Goal: Information Seeking & Learning: Learn about a topic

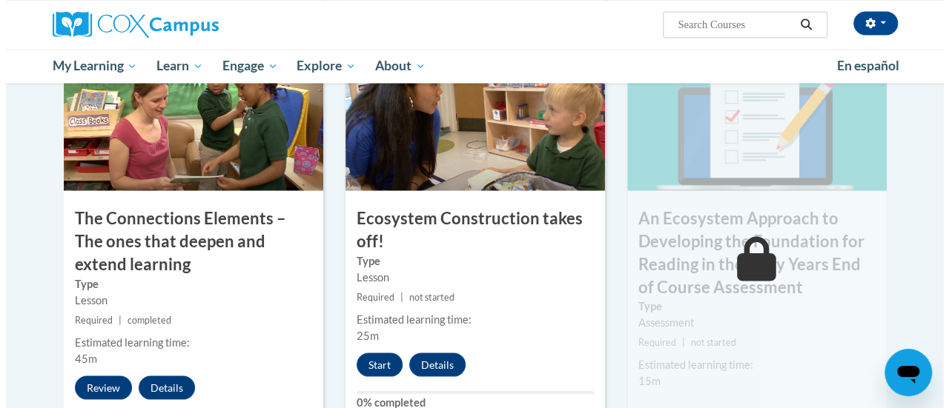
scroll to position [1264, 0]
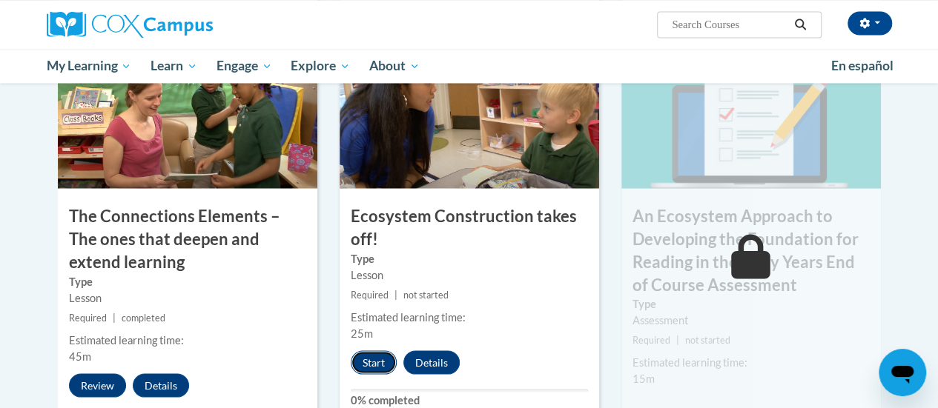
click at [363, 362] on button "Start" at bounding box center [374, 363] width 46 height 24
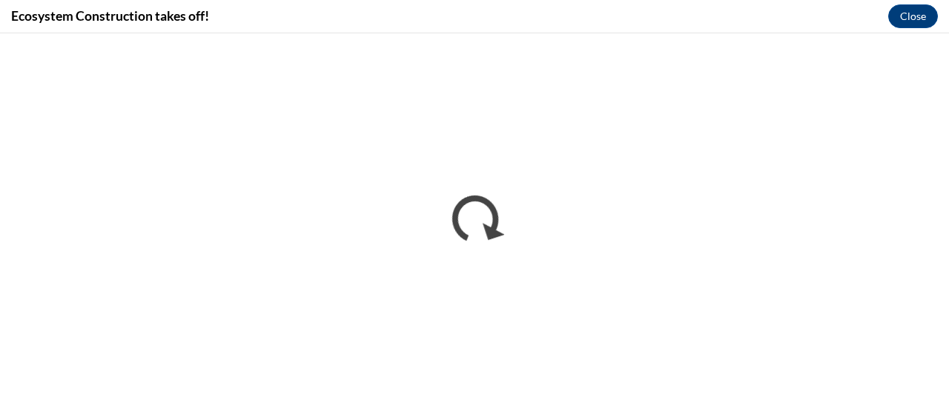
scroll to position [0, 0]
drag, startPoint x: 371, startPoint y: 32, endPoint x: 519, endPoint y: 23, distance: 147.8
click at [519, 23] on div "Ecosystem Construction takes off! Close" at bounding box center [474, 16] width 949 height 33
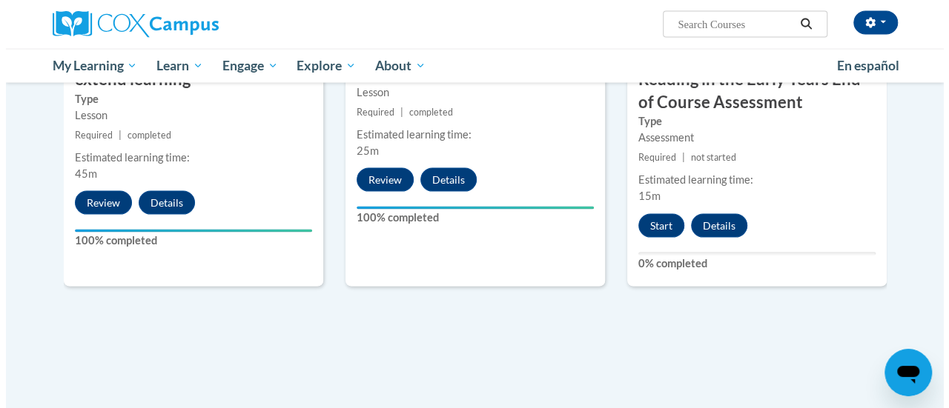
scroll to position [1479, 0]
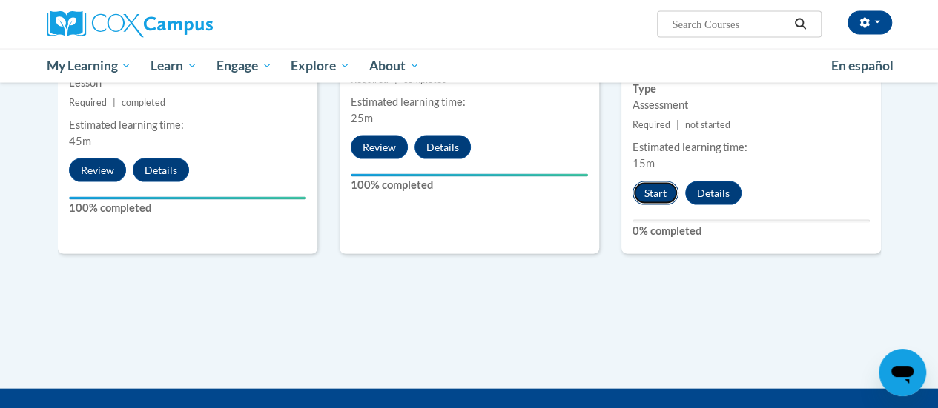
click at [652, 189] on button "Start" at bounding box center [655, 194] width 46 height 24
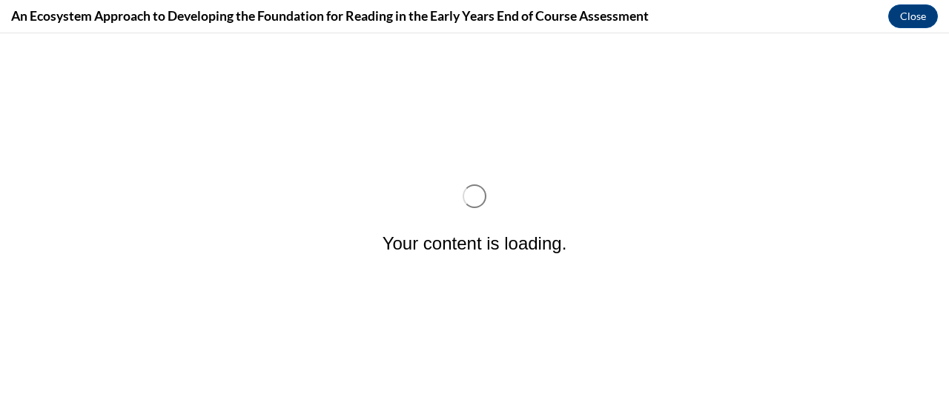
scroll to position [0, 0]
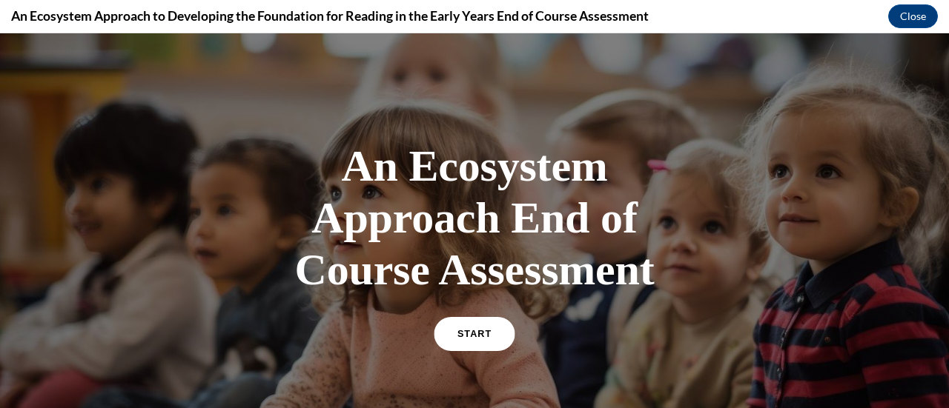
click at [467, 337] on span "START" at bounding box center [474, 334] width 34 height 11
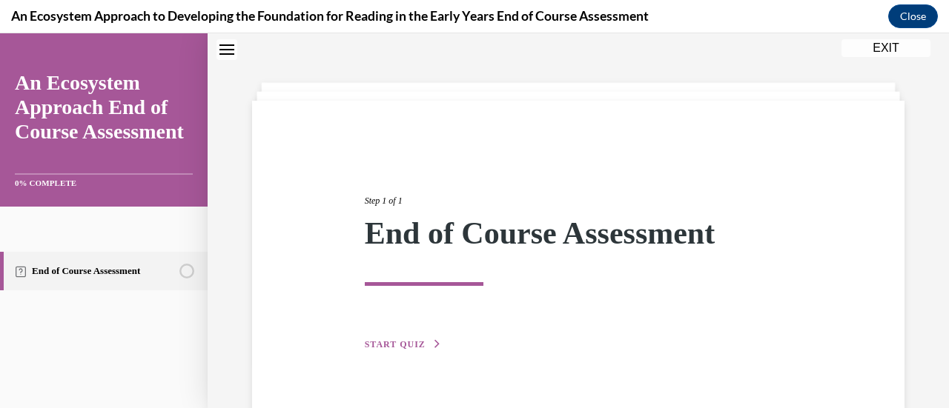
scroll to position [79, 0]
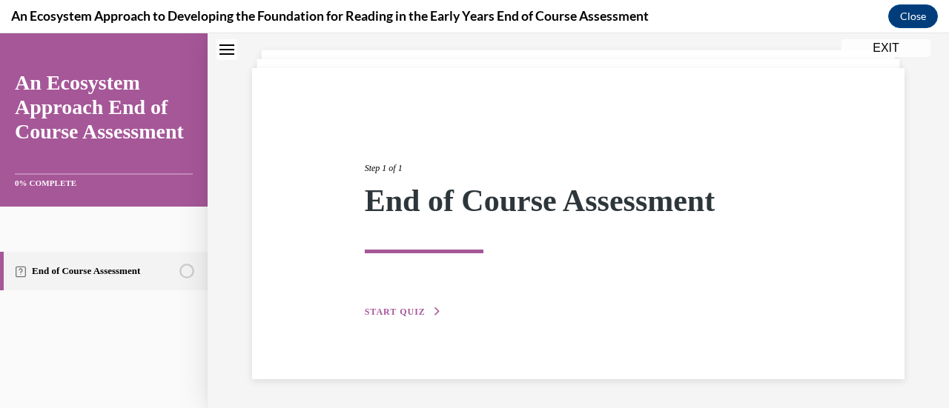
click at [421, 308] on button "START QUIZ" at bounding box center [403, 311] width 77 height 13
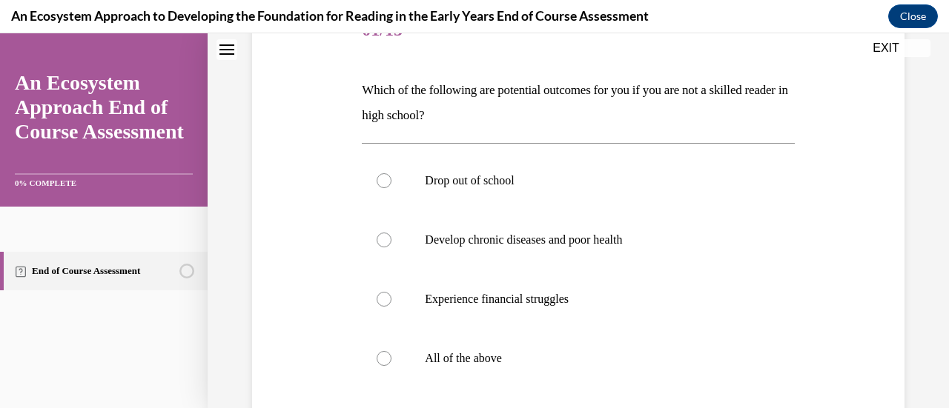
scroll to position [206, 0]
click at [408, 349] on label "All of the above" at bounding box center [578, 357] width 432 height 59
click at [391, 350] on input "All of the above" at bounding box center [384, 357] width 15 height 15
radio input "true"
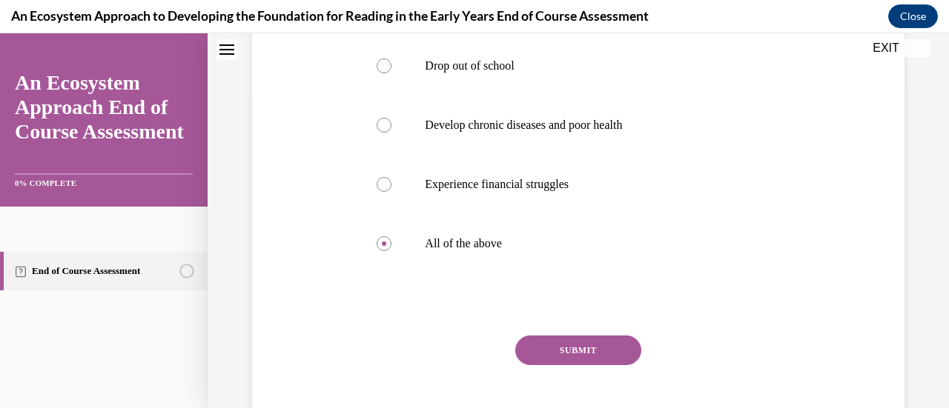
scroll to position [353, 0]
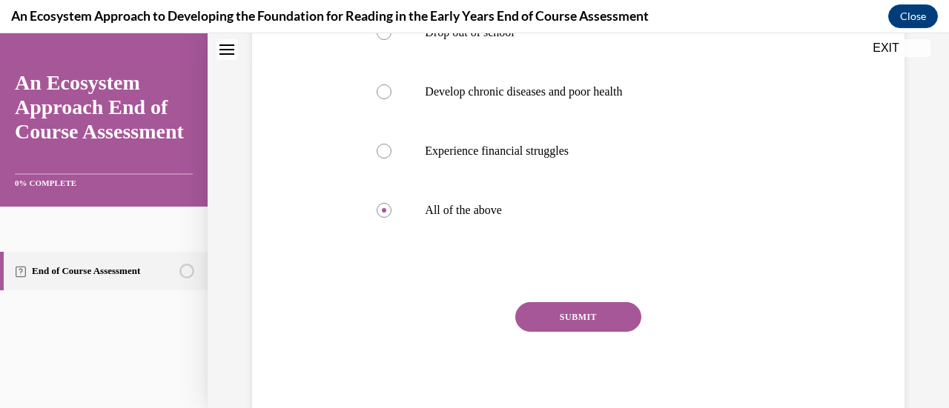
click at [569, 311] on button "SUBMIT" at bounding box center [578, 317] width 126 height 30
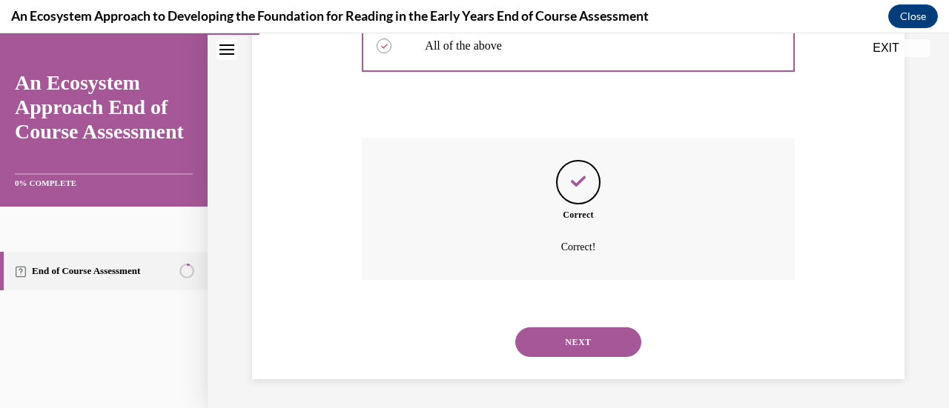
click at [572, 334] on button "NEXT" at bounding box center [578, 343] width 126 height 30
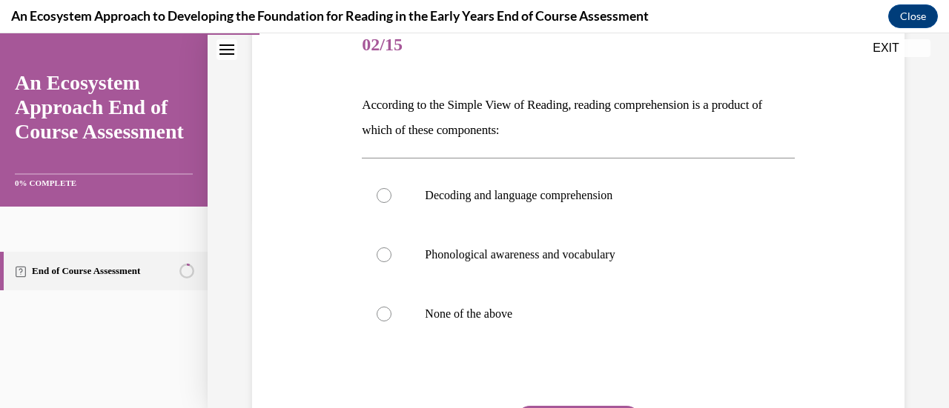
scroll to position [191, 0]
click at [857, 128] on div "Question 02/15 According to the Simple View of Reading, reading comprehension i…" at bounding box center [578, 248] width 660 height 556
click at [409, 191] on label "Decoding and language comprehension" at bounding box center [578, 194] width 432 height 59
click at [391, 191] on input "Decoding and language comprehension" at bounding box center [384, 194] width 15 height 15
radio input "true"
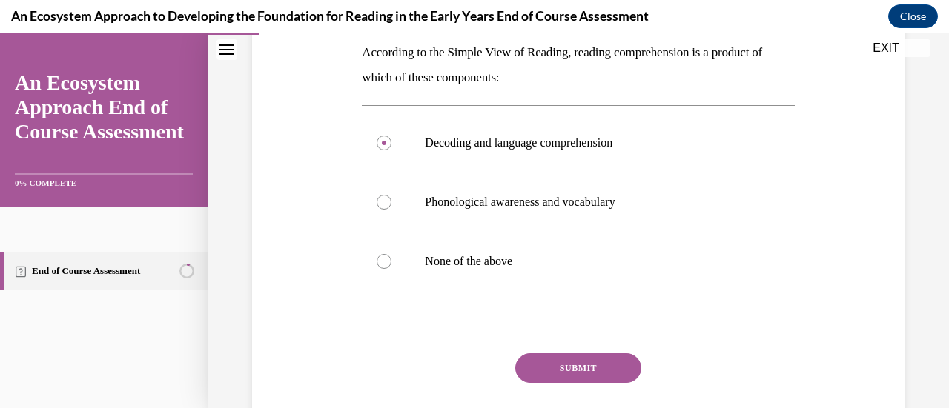
scroll to position [254, 0]
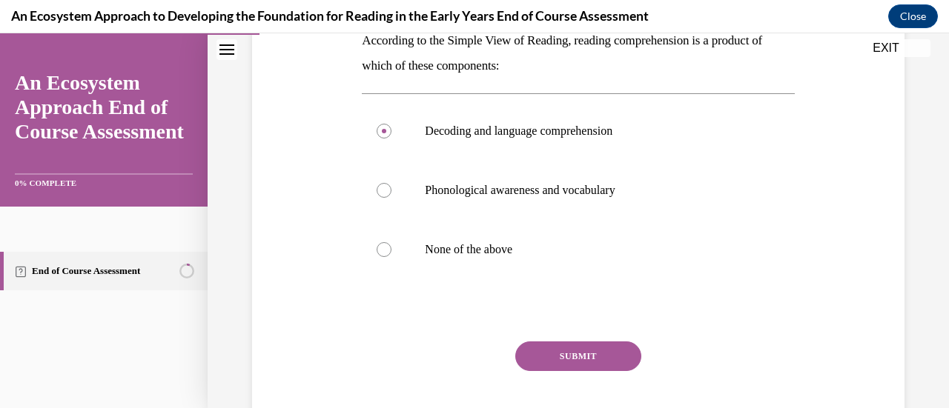
click at [618, 351] on button "SUBMIT" at bounding box center [578, 357] width 126 height 30
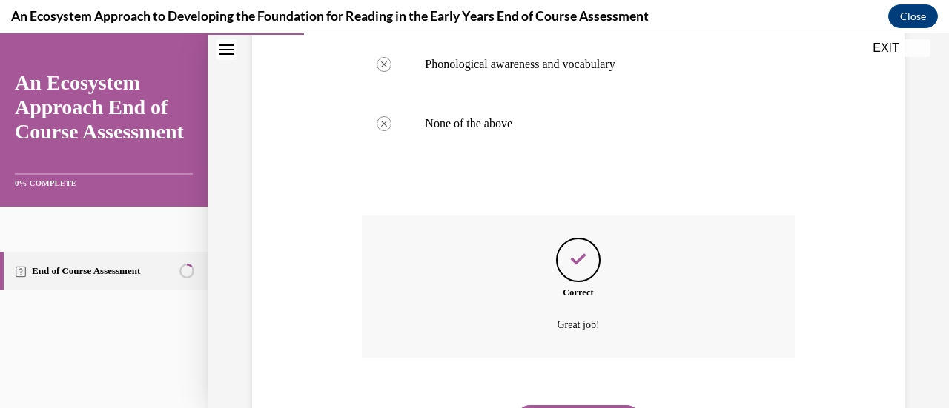
scroll to position [392, 0]
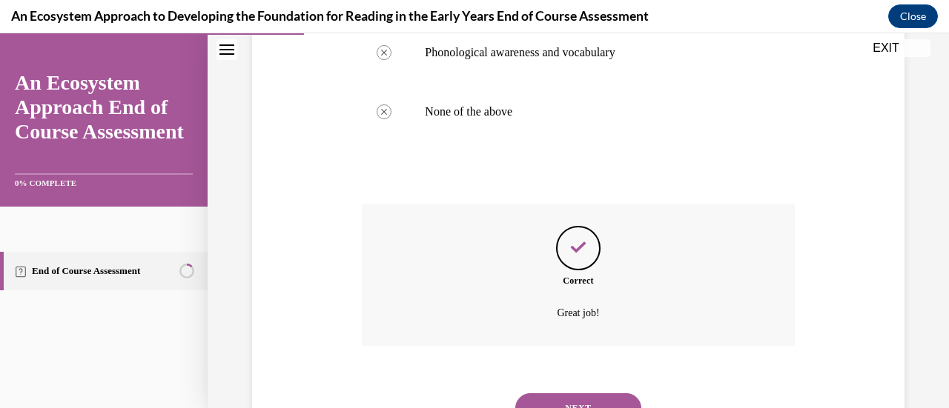
click at [594, 398] on button "NEXT" at bounding box center [578, 409] width 126 height 30
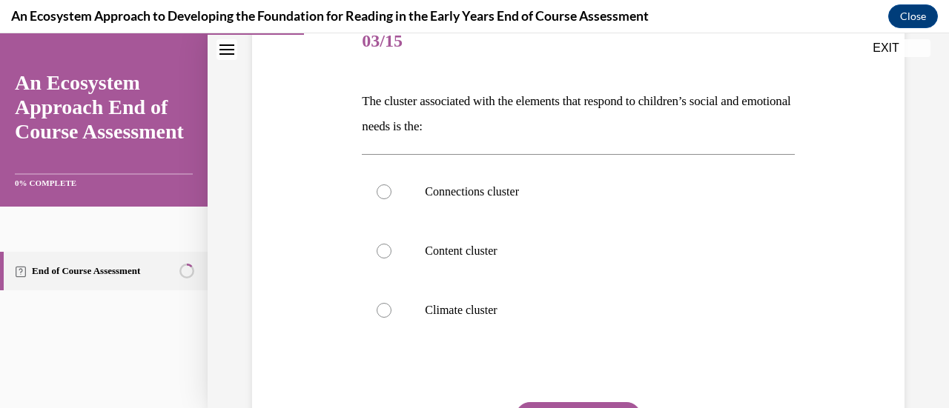
scroll to position [196, 0]
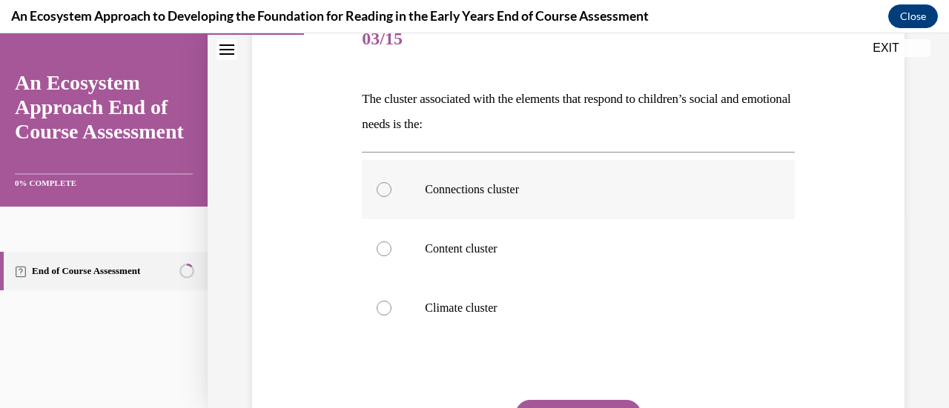
click at [382, 182] on div at bounding box center [384, 189] width 15 height 15
click at [382, 182] on input "Connections cluster" at bounding box center [384, 189] width 15 height 15
radio input "true"
click at [584, 402] on button "SUBMIT" at bounding box center [578, 415] width 126 height 30
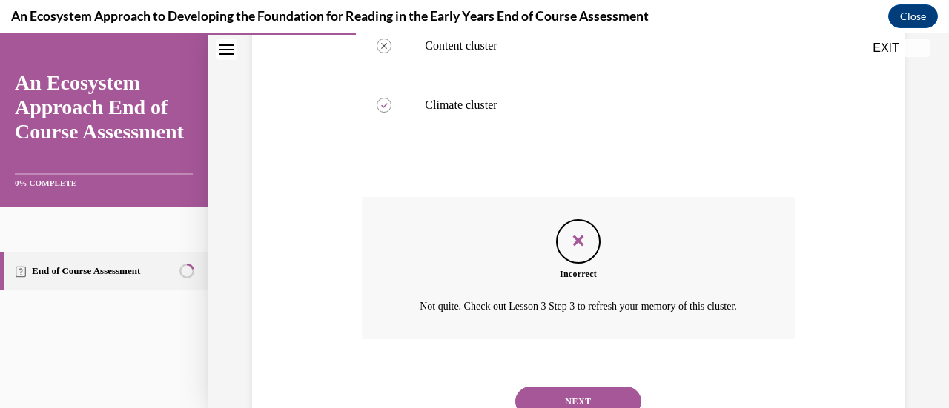
scroll to position [399, 0]
click at [597, 405] on button "NEXT" at bounding box center [578, 401] width 126 height 30
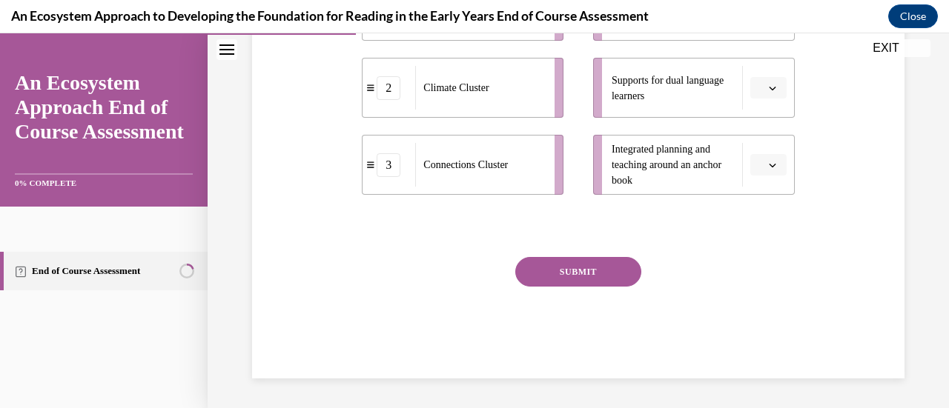
scroll to position [45, 0]
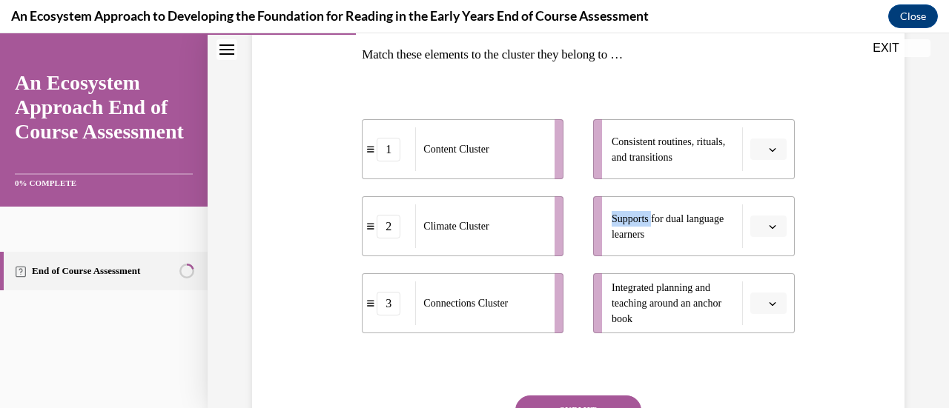
scroll to position [255, 0]
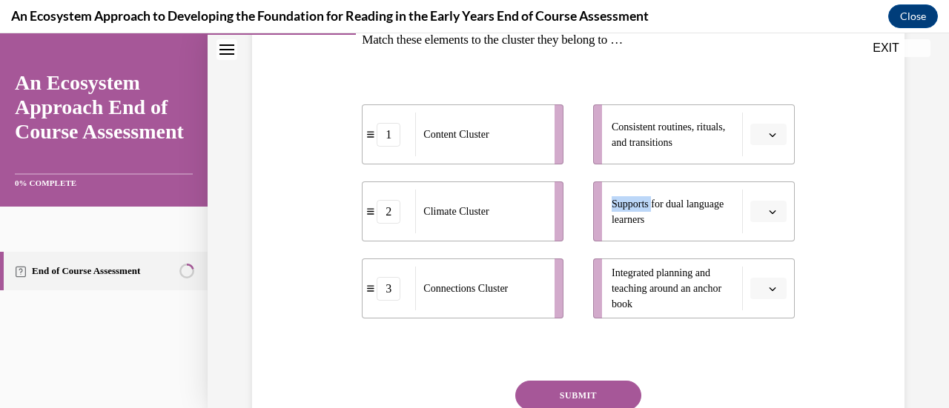
click at [767, 133] on span "button" at bounding box center [772, 135] width 10 height 10
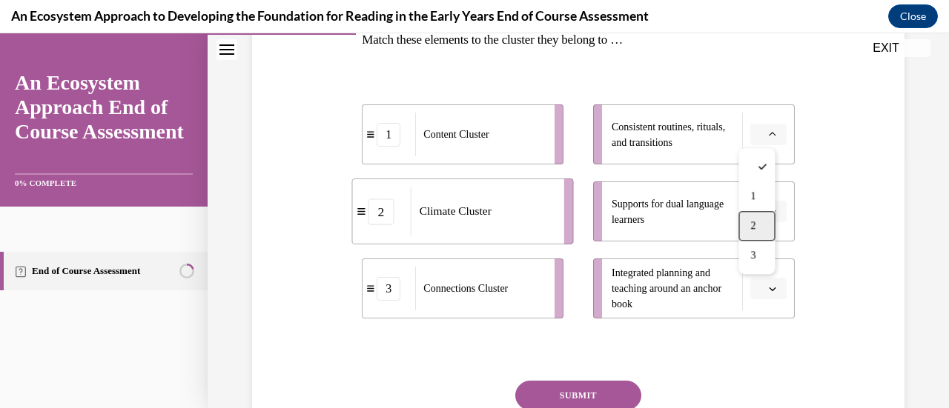
click at [755, 225] on span "2" at bounding box center [752, 226] width 5 height 12
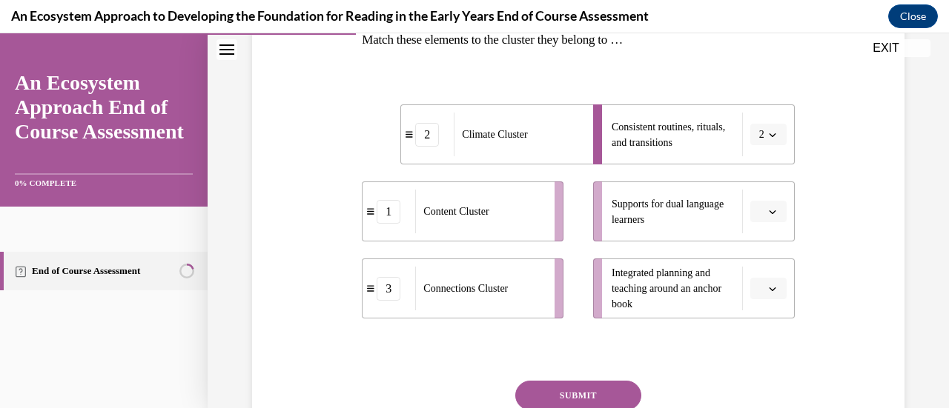
click at [769, 213] on icon "button" at bounding box center [772, 211] width 7 height 7
click at [747, 332] on div "3" at bounding box center [756, 333] width 36 height 30
click at [774, 286] on button "button" at bounding box center [768, 289] width 36 height 22
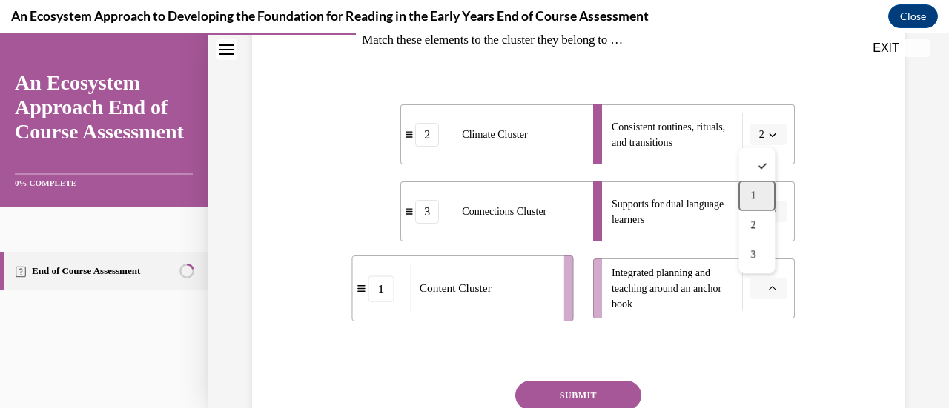
click at [757, 196] on div "1" at bounding box center [756, 196] width 36 height 30
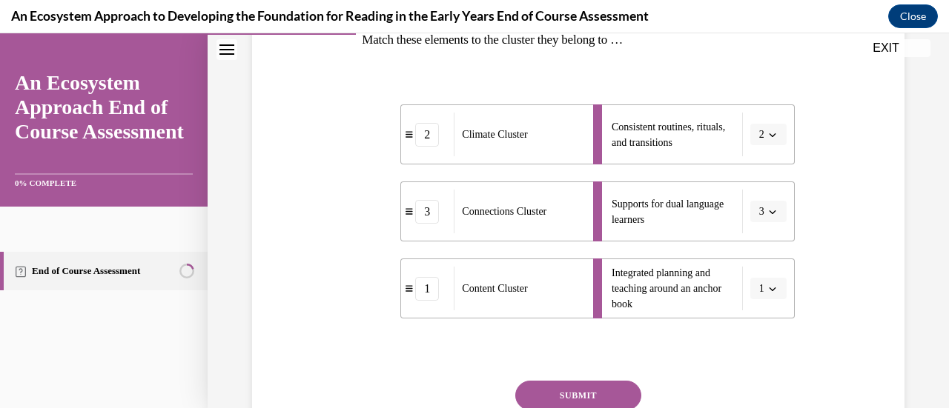
click at [566, 394] on button "SUBMIT" at bounding box center [578, 396] width 126 height 30
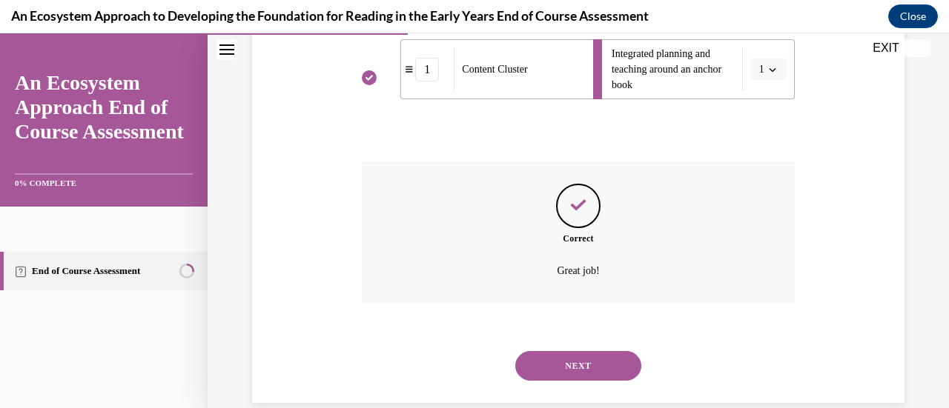
scroll to position [498, 0]
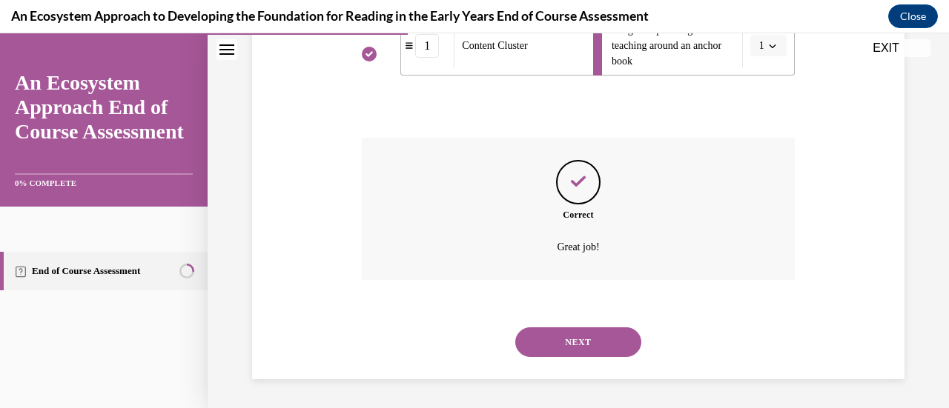
click at [559, 342] on button "NEXT" at bounding box center [578, 343] width 126 height 30
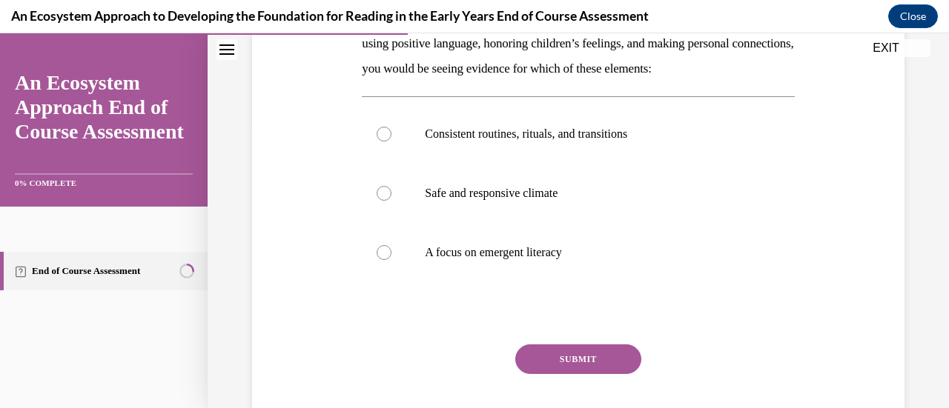
scroll to position [279, 0]
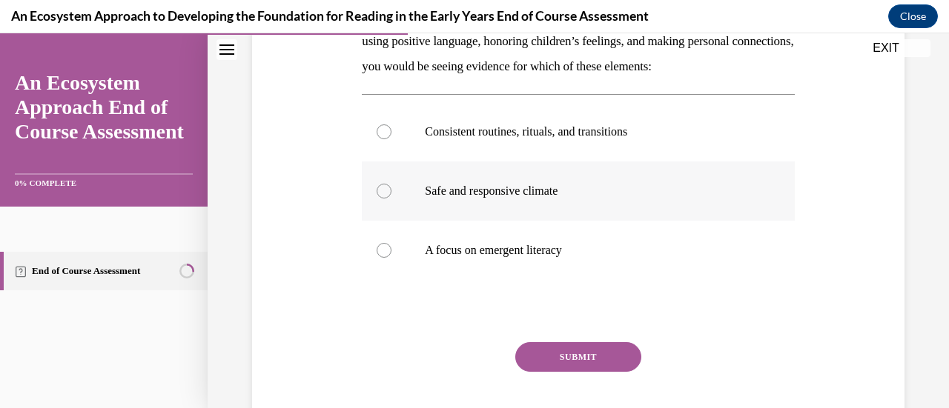
click at [379, 221] on label "Safe and responsive climate" at bounding box center [578, 191] width 432 height 59
click at [379, 199] on input "Safe and responsive climate" at bounding box center [384, 191] width 15 height 15
radio input "true"
click at [521, 372] on button "SUBMIT" at bounding box center [578, 357] width 126 height 30
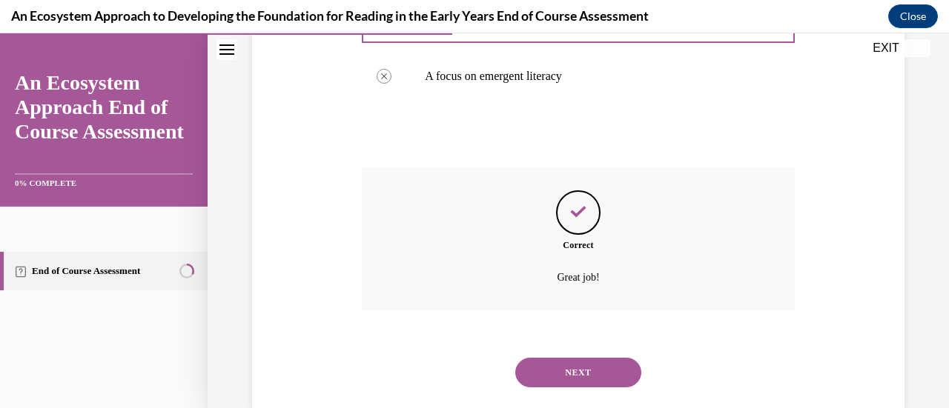
scroll to position [508, 0]
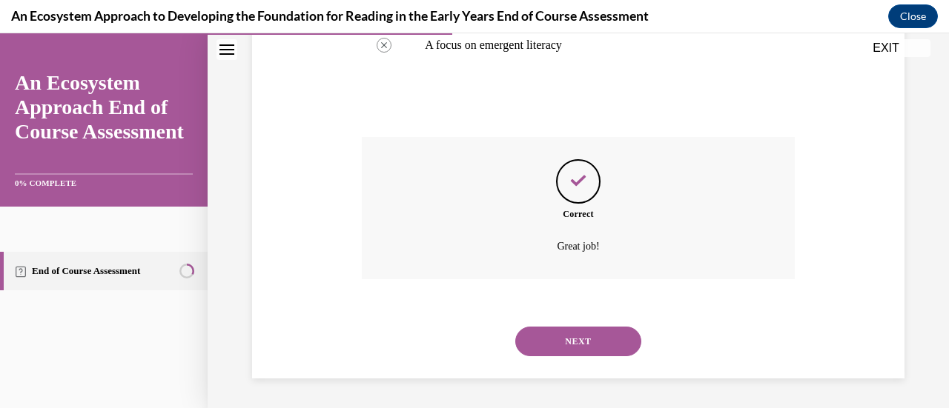
click at [614, 333] on button "NEXT" at bounding box center [578, 342] width 126 height 30
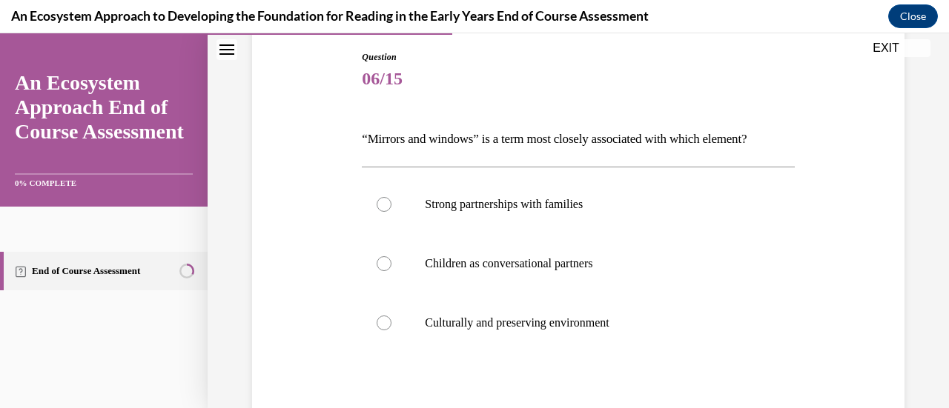
scroll to position [173, 0]
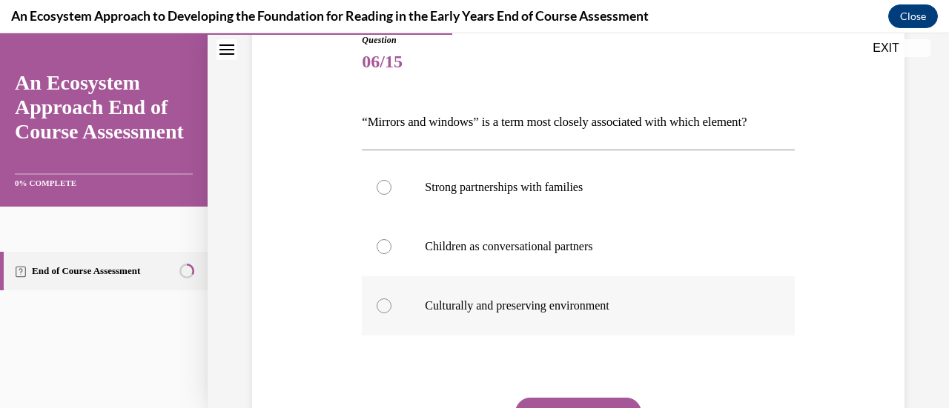
click at [387, 308] on div at bounding box center [384, 306] width 15 height 15
click at [387, 308] on input "Culturally and preserving environment" at bounding box center [384, 306] width 15 height 15
radio input "true"
click at [563, 402] on button "SUBMIT" at bounding box center [578, 413] width 126 height 30
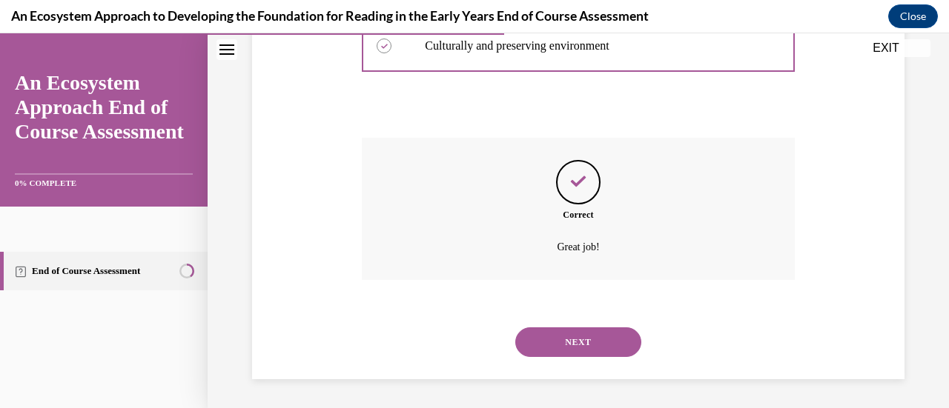
click at [611, 338] on button "NEXT" at bounding box center [578, 343] width 126 height 30
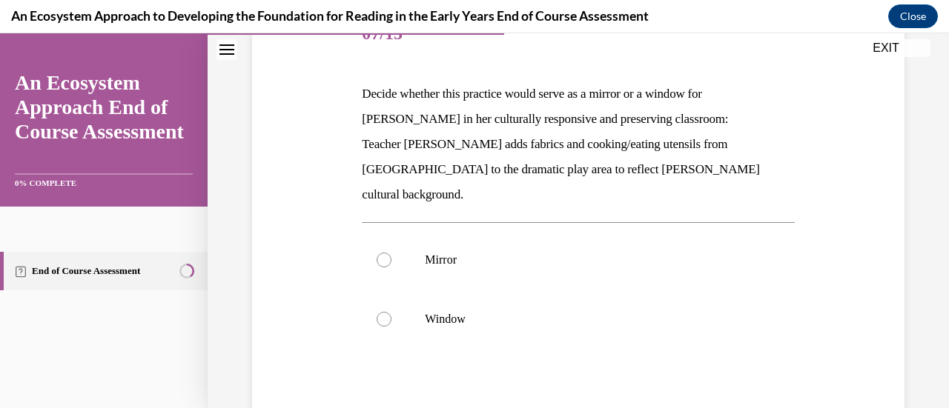
scroll to position [208, 0]
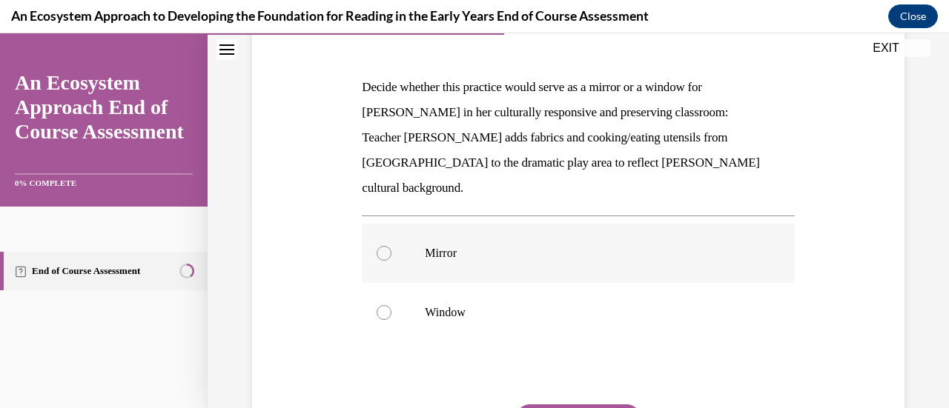
click at [470, 246] on p "Mirror" at bounding box center [591, 253] width 332 height 15
click at [391, 246] on input "Mirror" at bounding box center [384, 253] width 15 height 15
radio input "true"
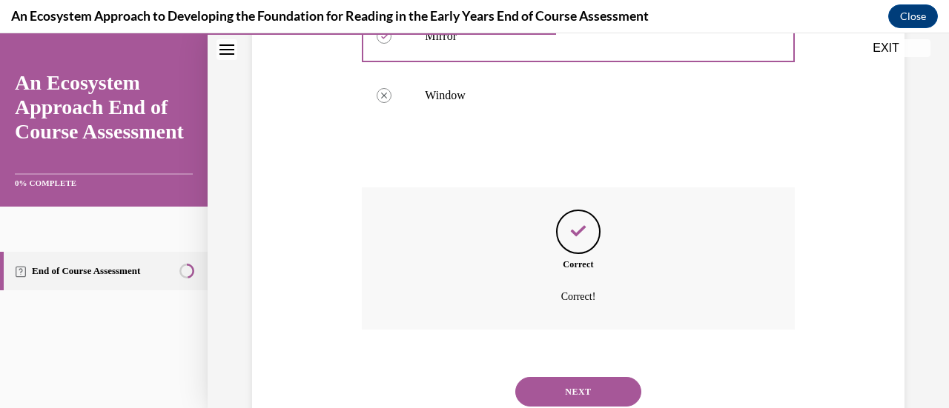
scroll to position [449, 0]
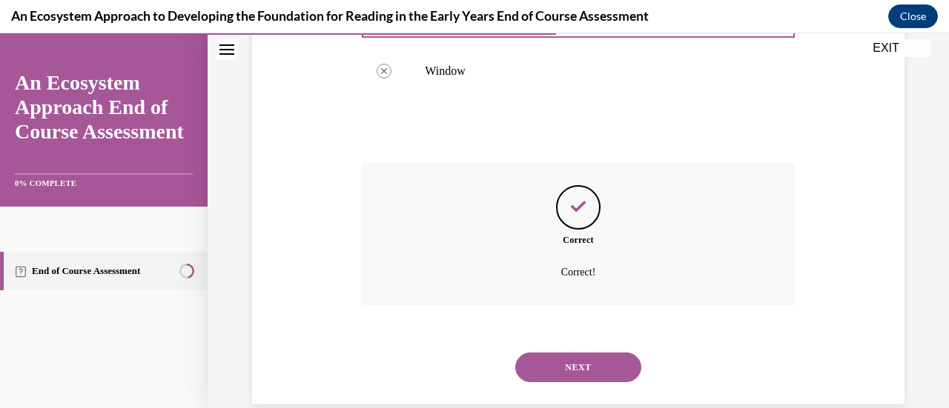
click at [575, 353] on button "NEXT" at bounding box center [578, 368] width 126 height 30
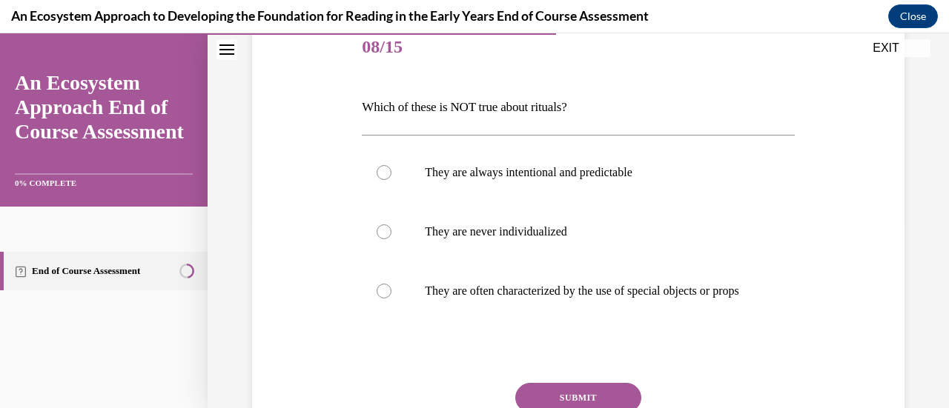
scroll to position [193, 0]
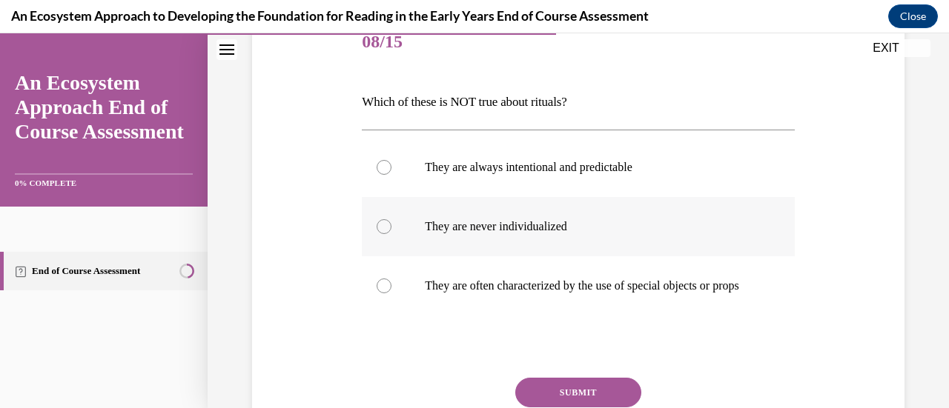
click at [405, 228] on label "They are never individualized" at bounding box center [578, 226] width 432 height 59
click at [391, 228] on input "They are never individualized" at bounding box center [384, 226] width 15 height 15
radio input "true"
click at [566, 396] on button "SUBMIT" at bounding box center [578, 393] width 126 height 30
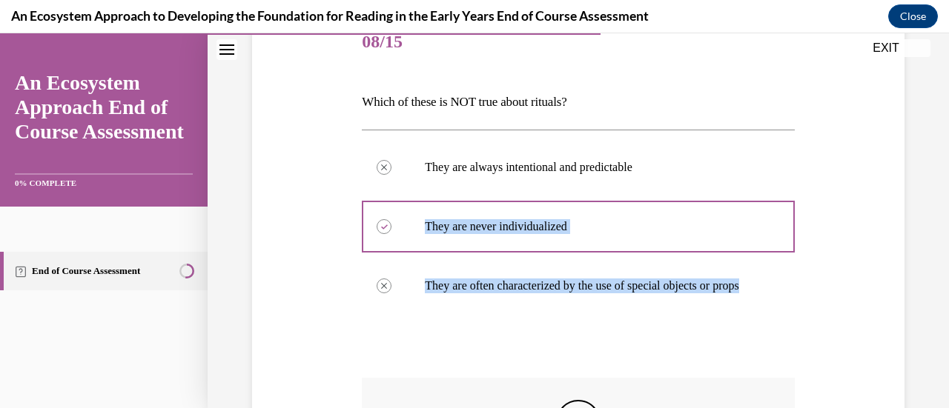
drag, startPoint x: 948, startPoint y: 266, endPoint x: 945, endPoint y: 190, distance: 75.7
click at [937, 190] on div "Home Question 07/15 Decide whether this practice would serve as a mirror or a w…" at bounding box center [578, 220] width 741 height 375
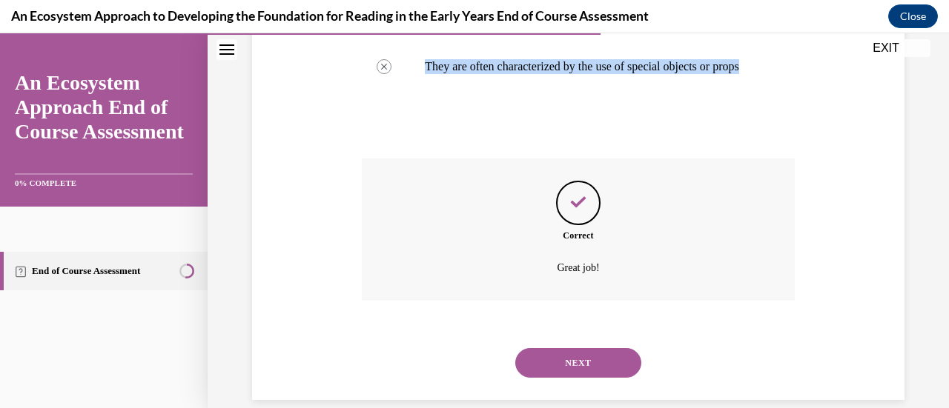
scroll to position [421, 0]
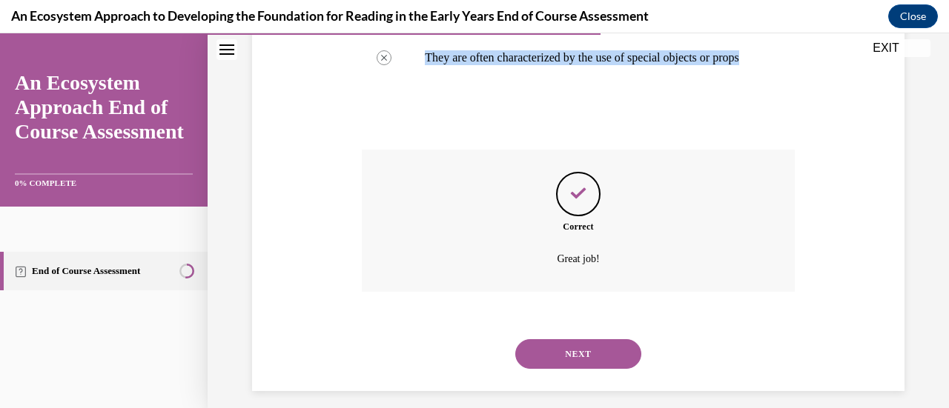
click at [563, 369] on button "NEXT" at bounding box center [578, 354] width 126 height 30
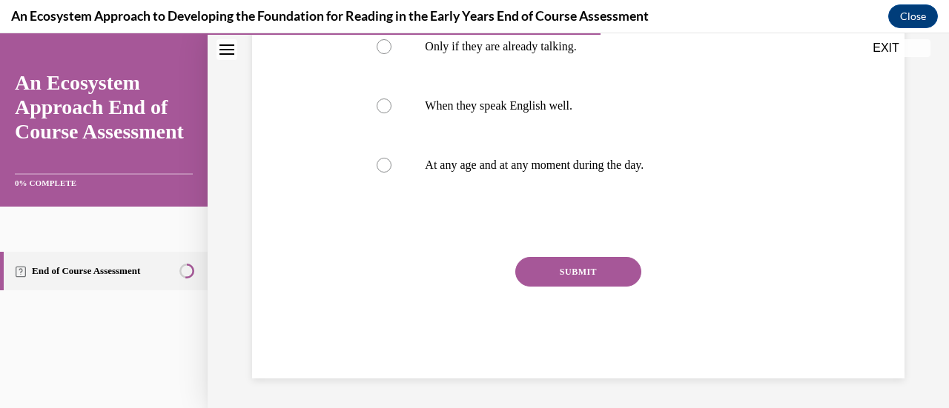
scroll to position [45, 0]
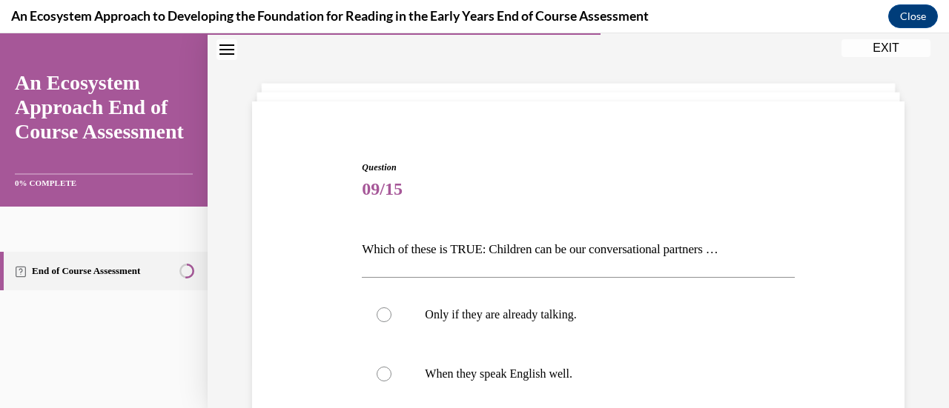
drag, startPoint x: 948, startPoint y: 229, endPoint x: 666, endPoint y: 183, distance: 286.1
click at [666, 183] on span "09/15" at bounding box center [578, 189] width 432 height 30
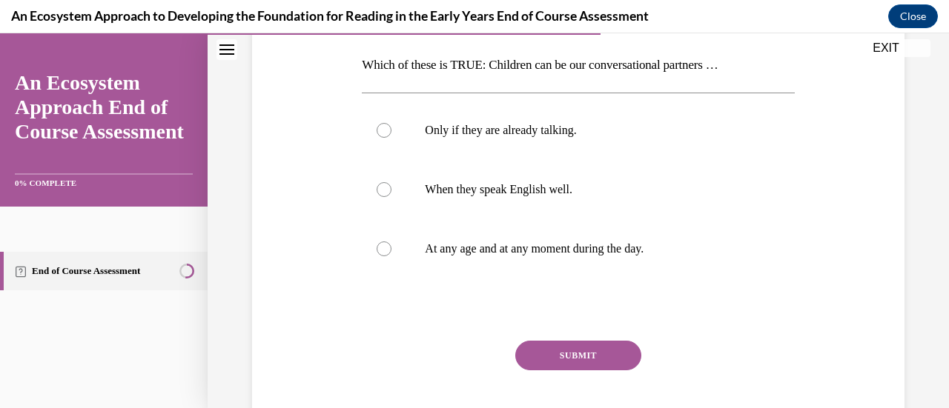
scroll to position [243, 0]
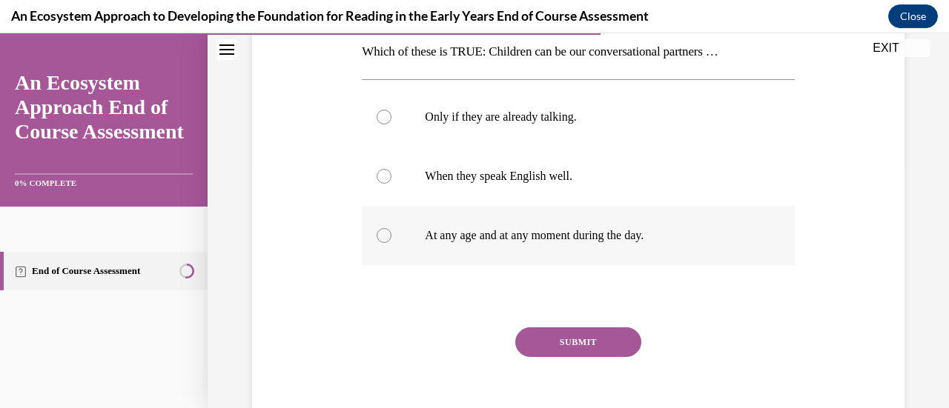
click at [379, 237] on div at bounding box center [384, 235] width 15 height 15
click at [379, 237] on input "At any age and at any moment during the day." at bounding box center [384, 235] width 15 height 15
radio input "true"
click at [593, 339] on button "SUBMIT" at bounding box center [578, 343] width 126 height 30
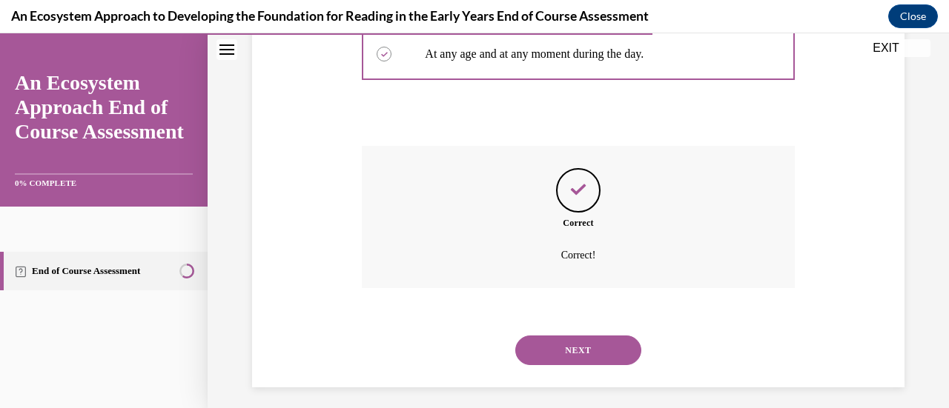
scroll to position [433, 0]
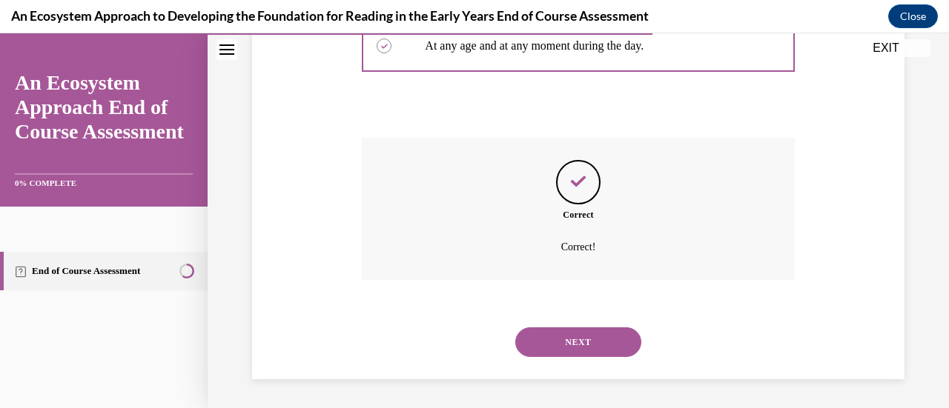
click at [595, 342] on button "NEXT" at bounding box center [578, 343] width 126 height 30
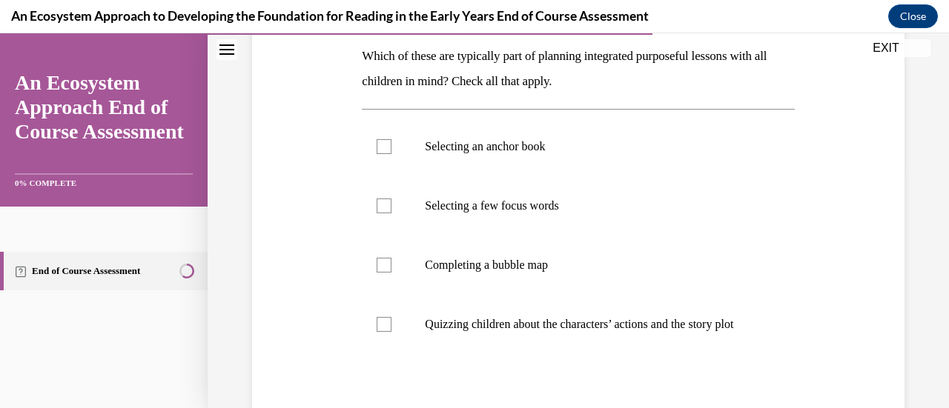
scroll to position [240, 0]
click at [377, 148] on div at bounding box center [384, 145] width 15 height 15
click at [377, 148] on input "Selecting an anchor book" at bounding box center [384, 145] width 15 height 15
checkbox input "true"
click at [377, 208] on div at bounding box center [384, 204] width 15 height 15
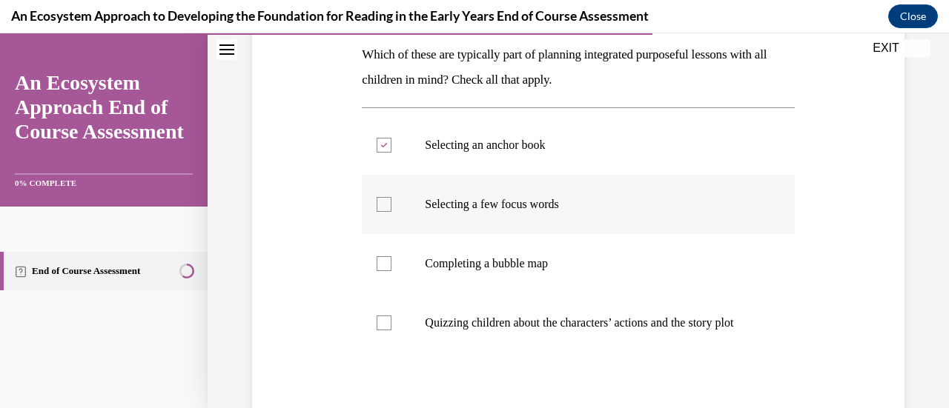
click at [377, 208] on input "Selecting a few focus words" at bounding box center [384, 204] width 15 height 15
checkbox input "true"
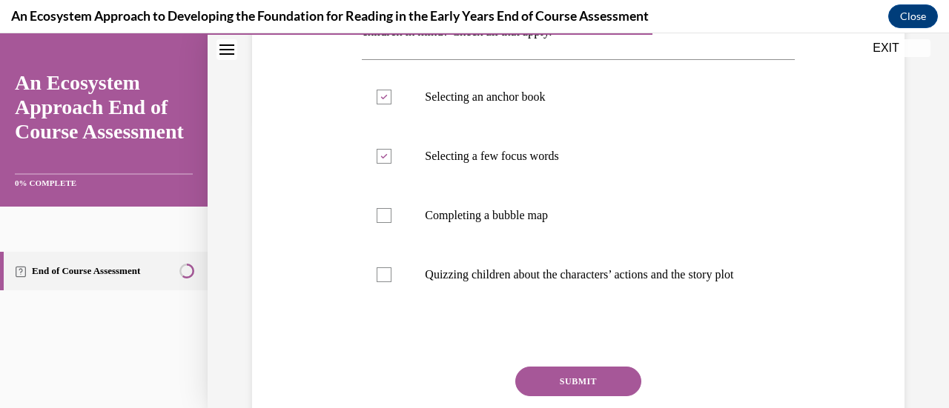
scroll to position [288, 0]
click at [385, 213] on div at bounding box center [384, 216] width 15 height 15
click at [385, 213] on input "Completing a bubble map" at bounding box center [384, 216] width 15 height 15
checkbox input "true"
click at [563, 395] on button "SUBMIT" at bounding box center [578, 383] width 126 height 30
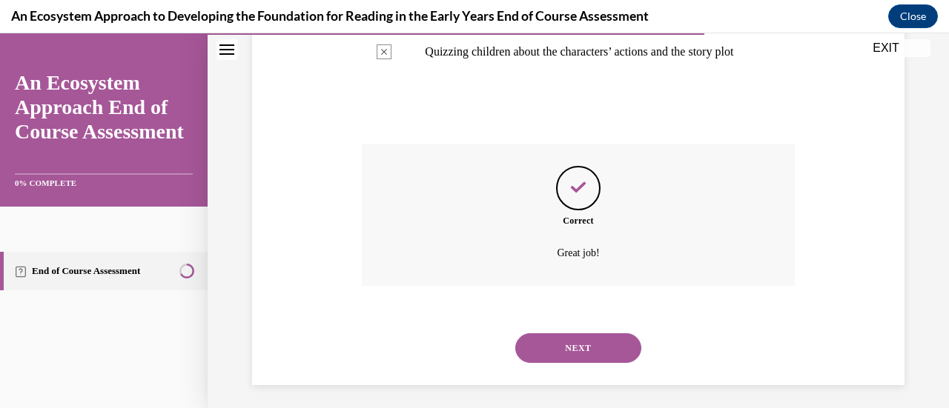
scroll to position [532, 0]
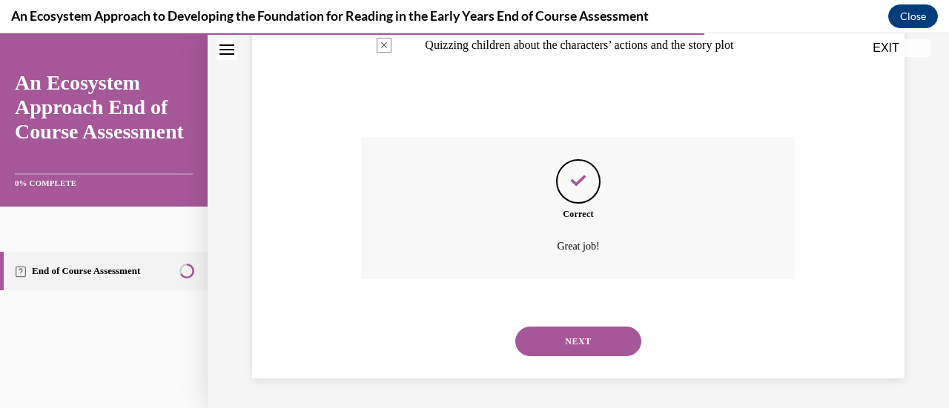
click at [568, 337] on button "NEXT" at bounding box center [578, 342] width 126 height 30
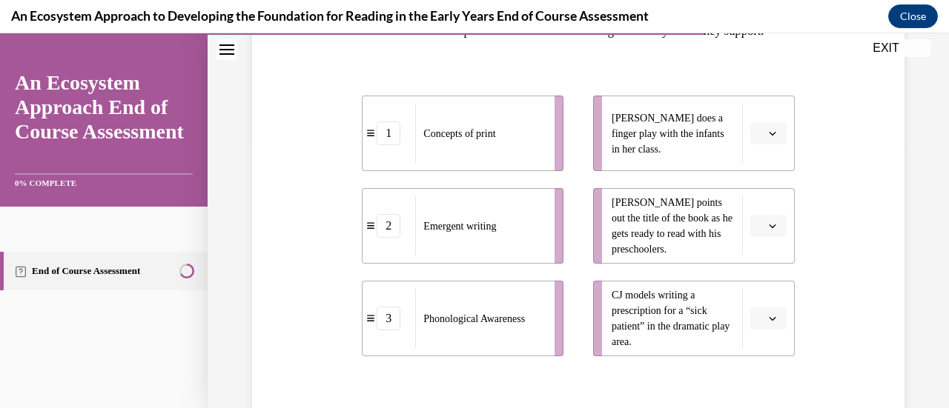
scroll to position [265, 0]
click at [769, 228] on icon "button" at bounding box center [772, 224] width 7 height 7
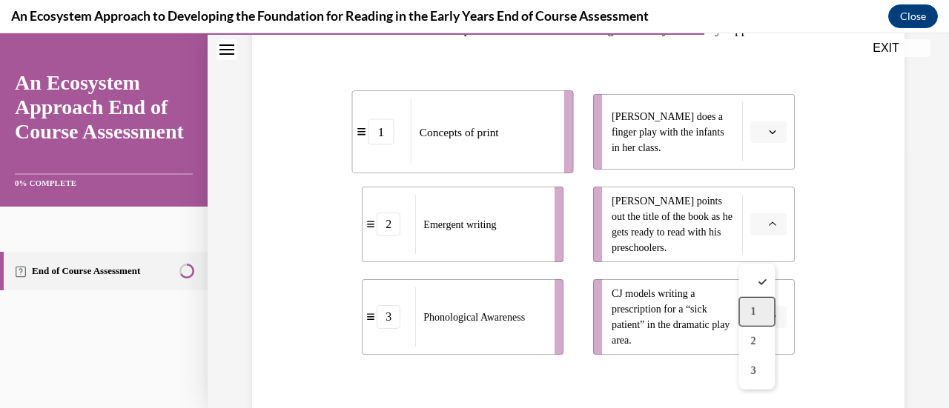
click at [747, 312] on div "1" at bounding box center [756, 312] width 36 height 30
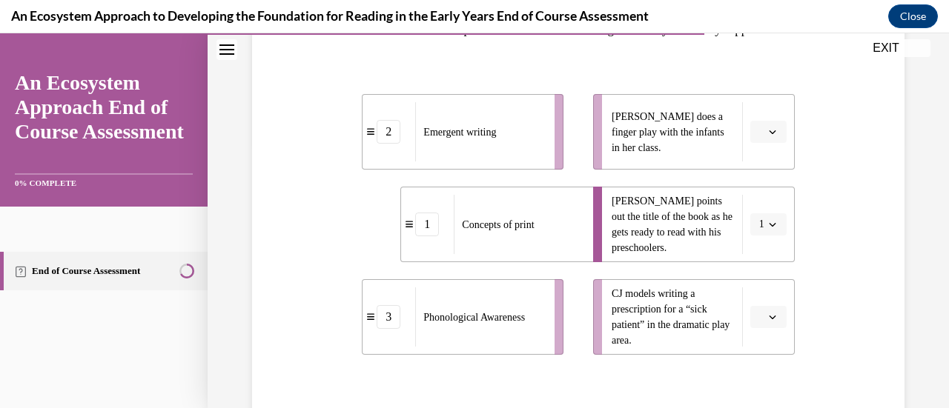
click at [768, 322] on span "button" at bounding box center [772, 317] width 10 height 10
click at [763, 282] on div "2" at bounding box center [756, 280] width 36 height 30
click at [767, 143] on button "button" at bounding box center [768, 132] width 36 height 22
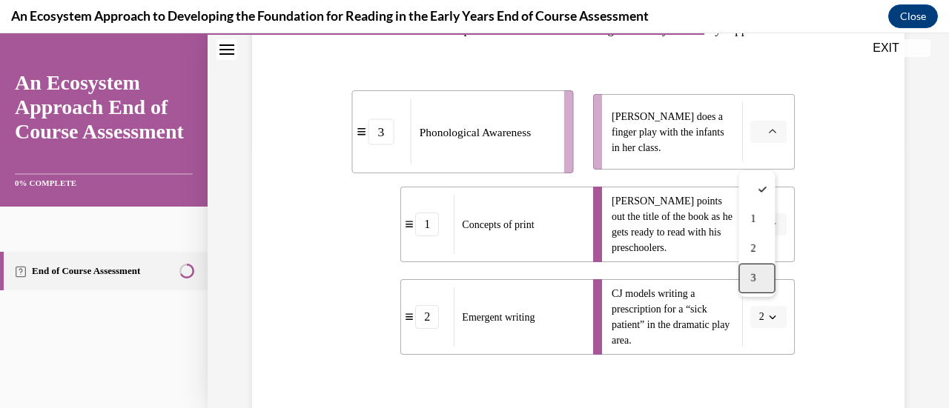
click at [755, 273] on span "3" at bounding box center [752, 279] width 5 height 12
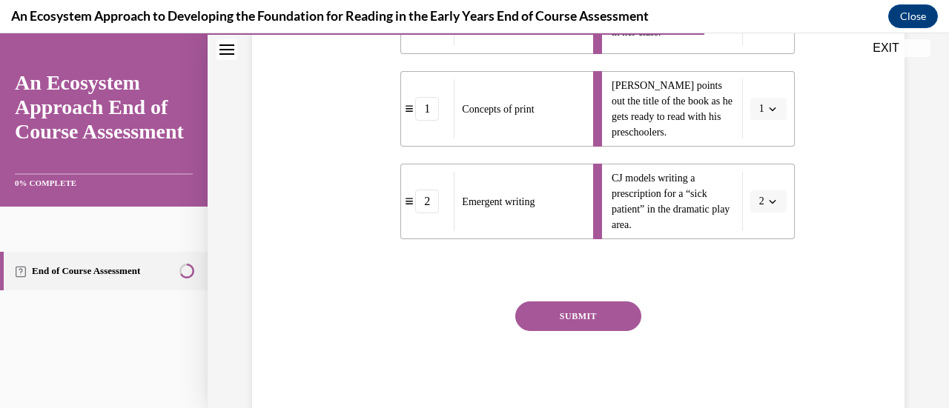
scroll to position [385, 0]
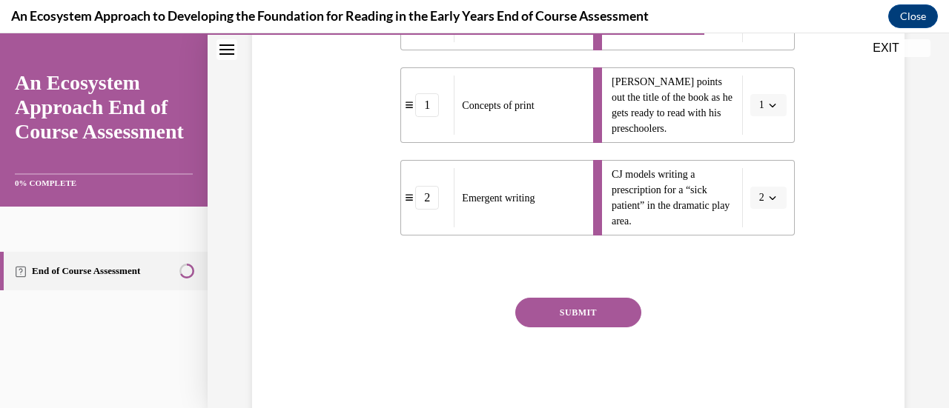
click at [563, 328] on button "SUBMIT" at bounding box center [578, 313] width 126 height 30
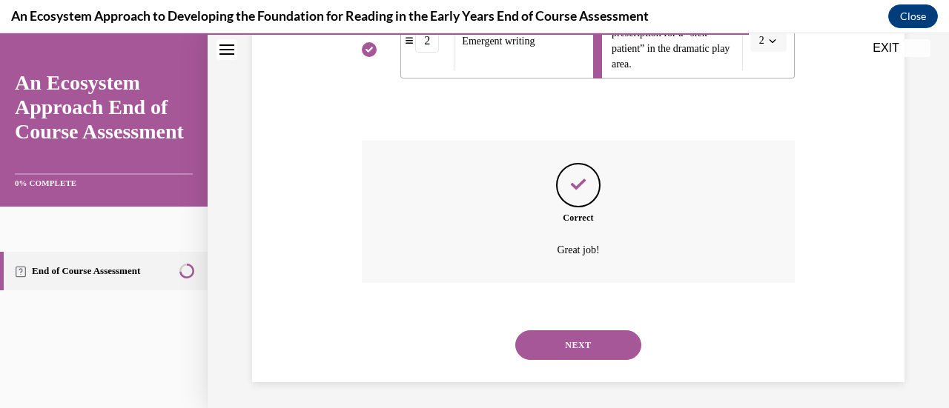
click at [574, 360] on button "NEXT" at bounding box center [578, 346] width 126 height 30
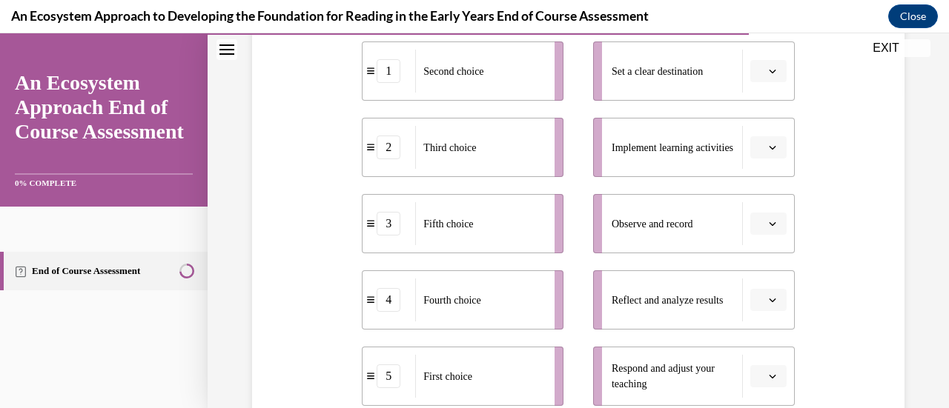
scroll to position [303, 0]
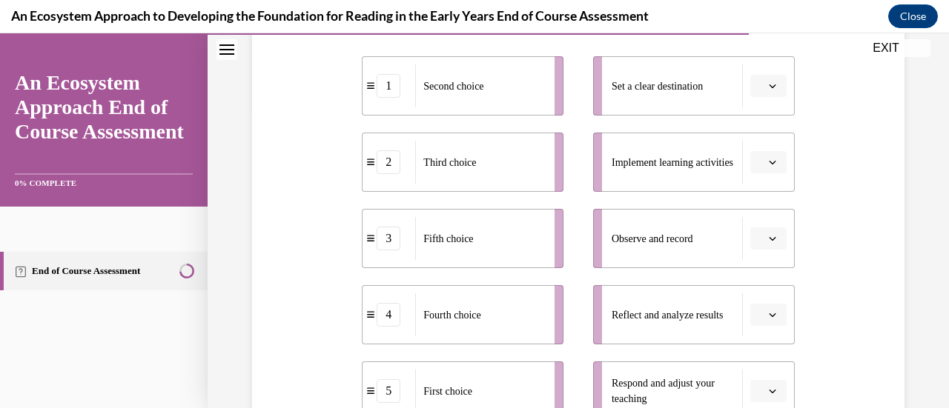
click at [772, 246] on button "button" at bounding box center [768, 239] width 36 height 22
click at [750, 88] on span "1" at bounding box center [752, 87] width 5 height 12
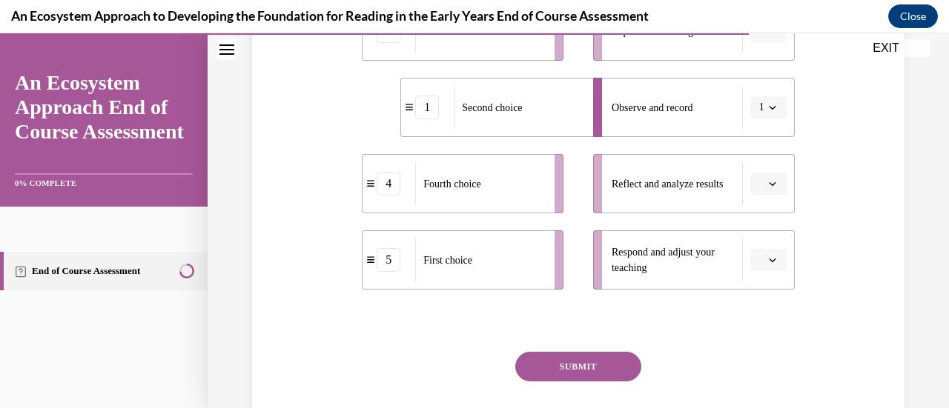
scroll to position [442, 0]
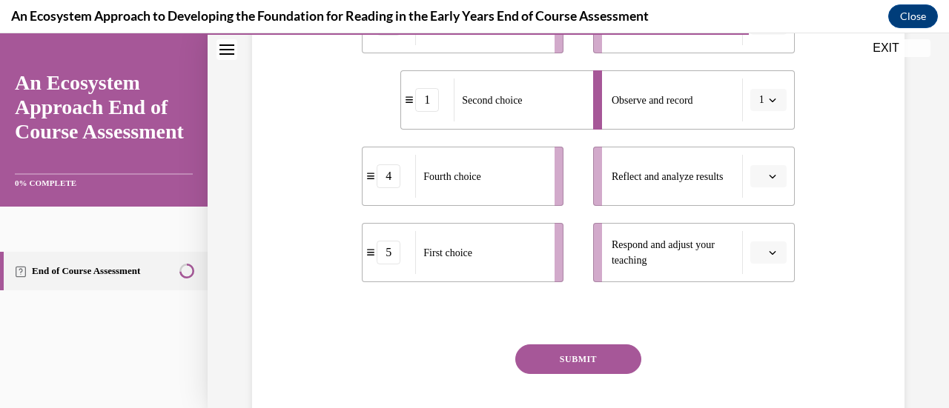
click at [769, 259] on button "button" at bounding box center [768, 253] width 36 height 22
click at [753, 228] on div "5" at bounding box center [756, 220] width 36 height 30
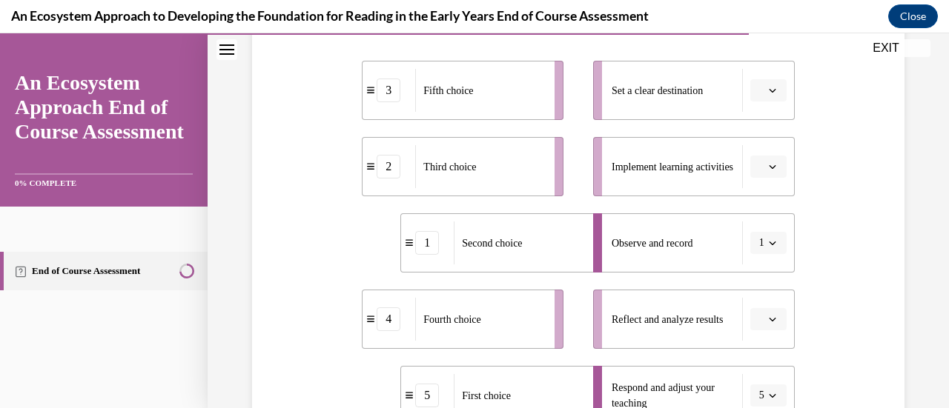
scroll to position [295, 0]
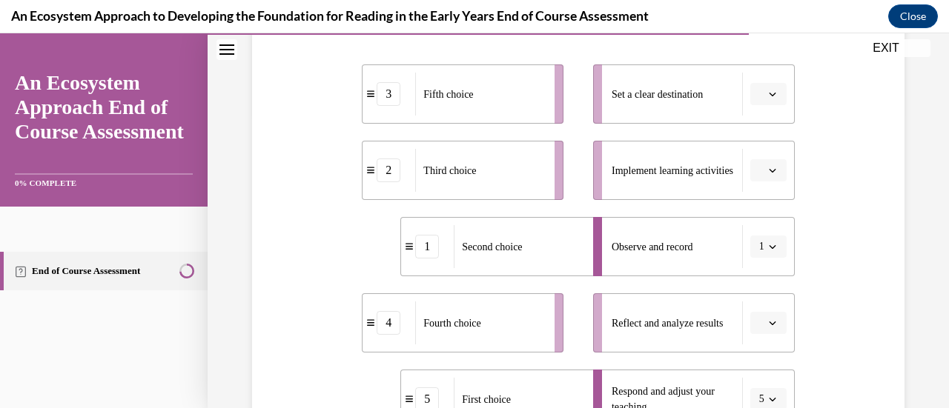
click at [768, 246] on button "1" at bounding box center [768, 247] width 36 height 22
click at [752, 213] on span "5" at bounding box center [749, 214] width 5 height 12
click at [769, 396] on icon "button" at bounding box center [772, 399] width 7 height 7
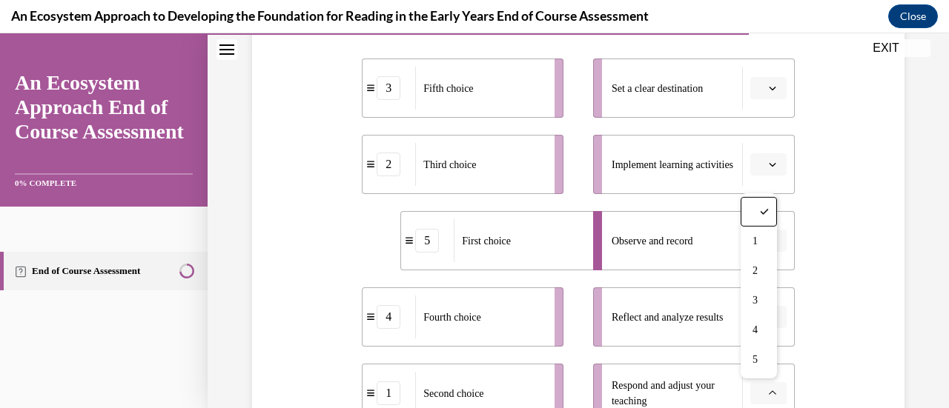
scroll to position [301, 0]
click at [755, 248] on div "1" at bounding box center [758, 242] width 36 height 30
click at [769, 87] on icon "button" at bounding box center [772, 87] width 7 height 7
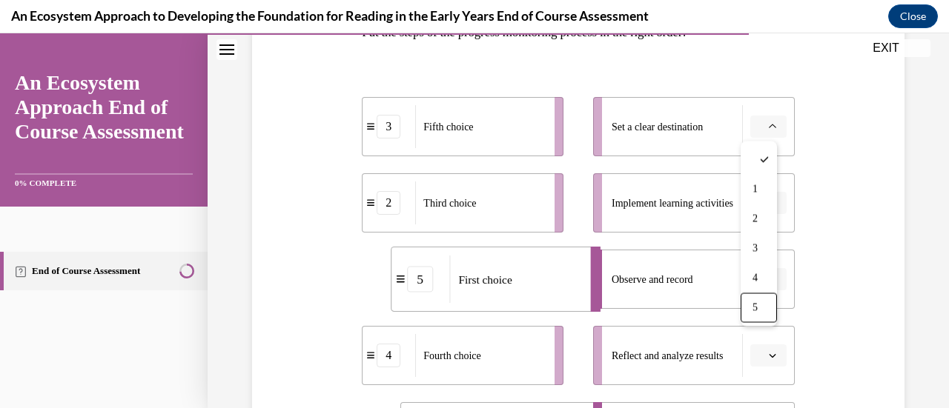
scroll to position [259, 0]
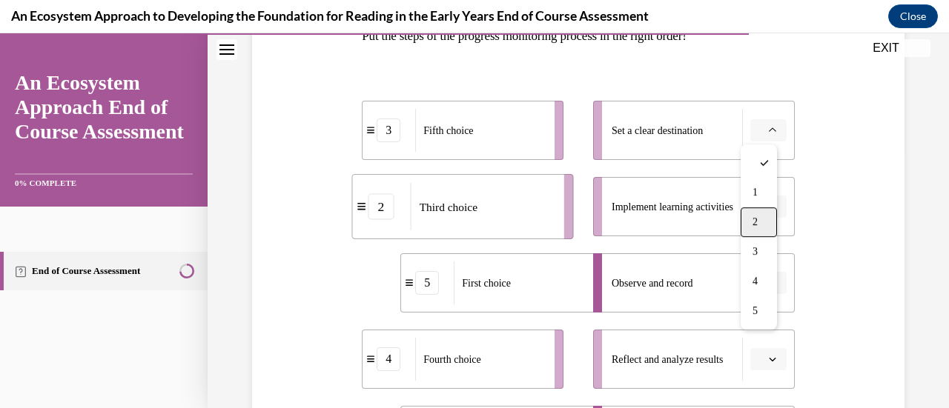
click at [756, 214] on div "2" at bounding box center [758, 223] width 36 height 30
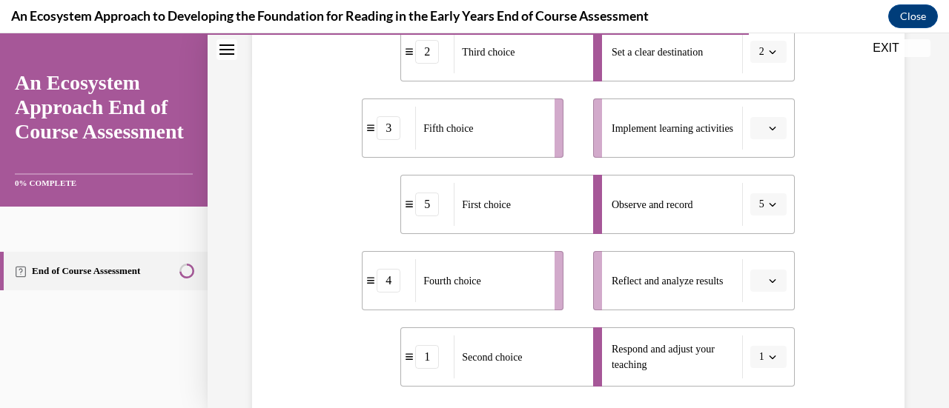
scroll to position [331, 0]
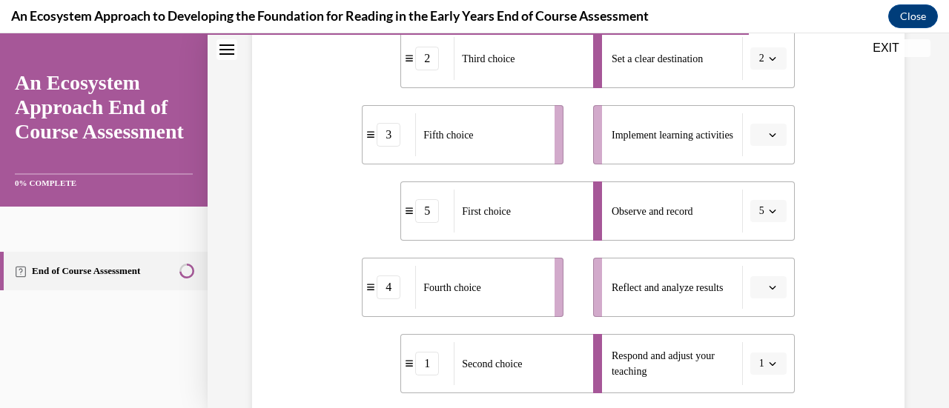
click at [767, 135] on span "button" at bounding box center [772, 135] width 10 height 10
click at [757, 283] on div "4" at bounding box center [756, 286] width 36 height 30
click at [767, 286] on span "button" at bounding box center [772, 287] width 10 height 10
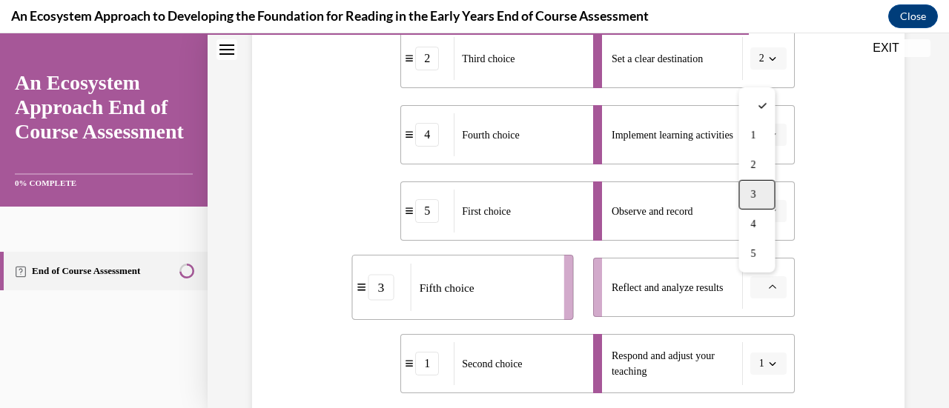
click at [755, 199] on span "3" at bounding box center [752, 195] width 5 height 12
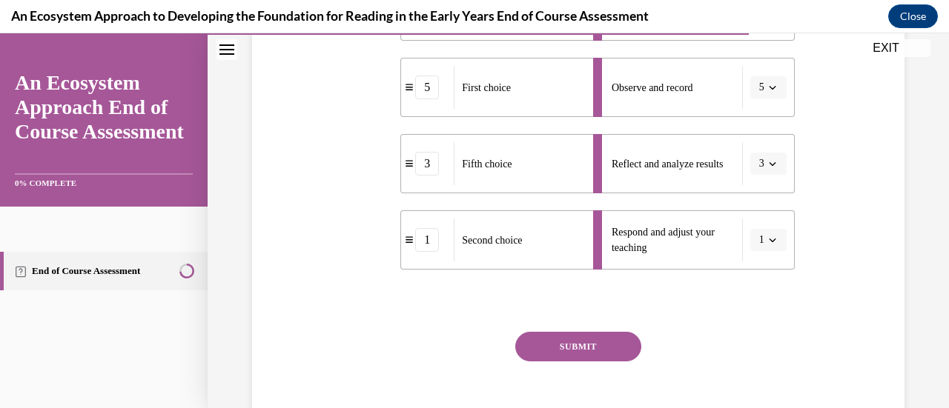
scroll to position [484, 0]
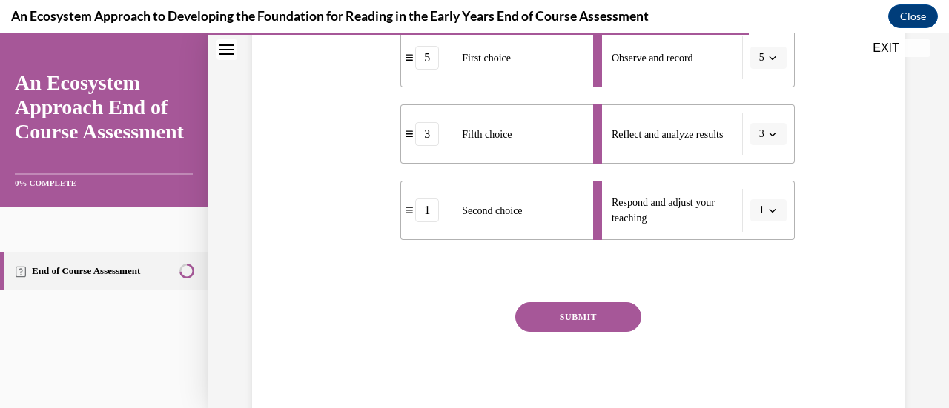
click at [553, 313] on button "SUBMIT" at bounding box center [578, 317] width 126 height 30
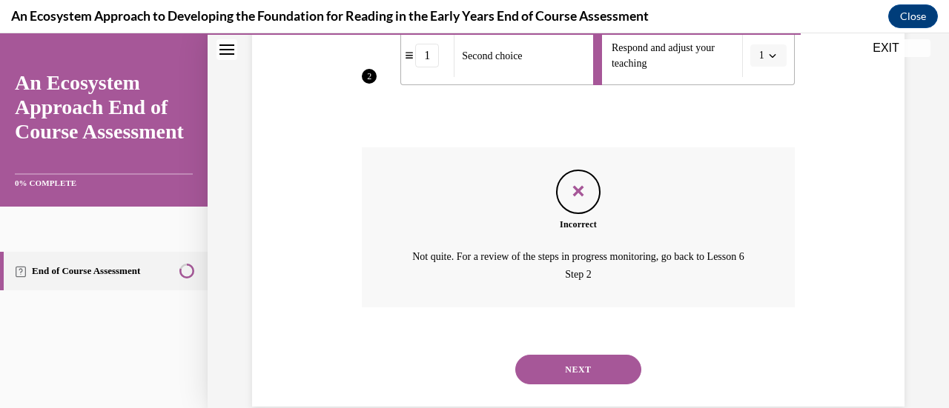
scroll to position [666, 0]
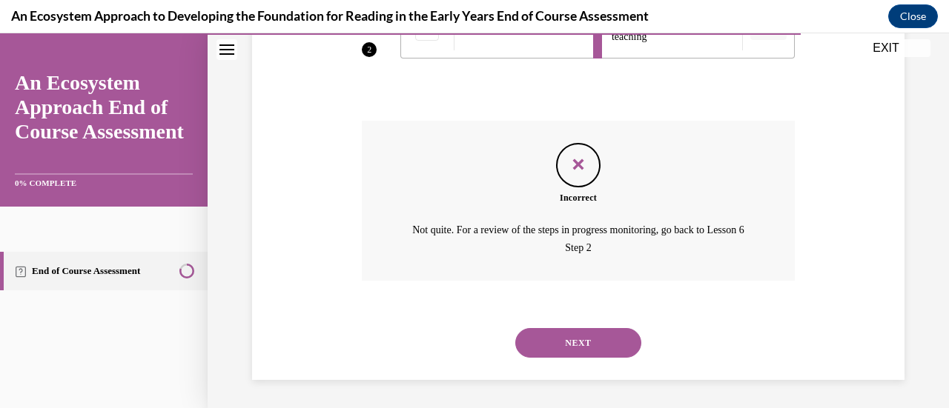
click at [560, 340] on button "NEXT" at bounding box center [578, 343] width 126 height 30
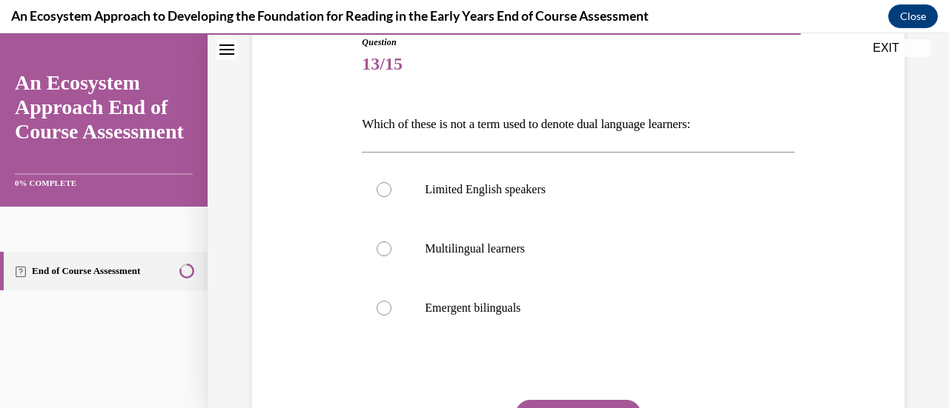
scroll to position [173, 0]
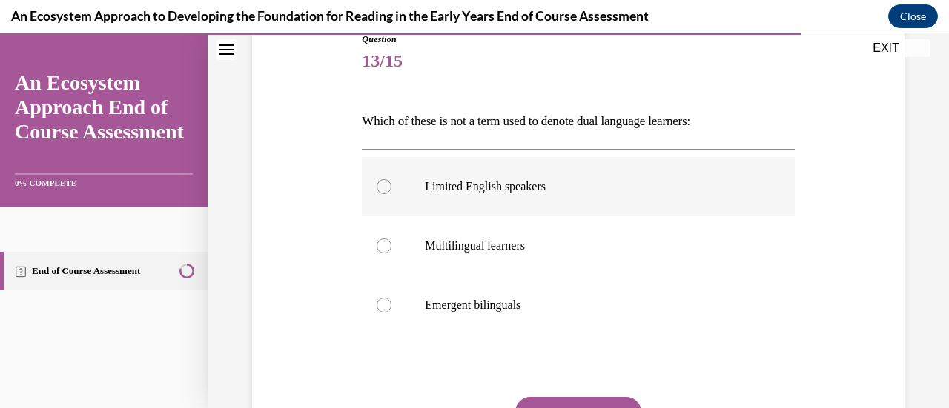
click at [382, 186] on div at bounding box center [384, 186] width 15 height 15
click at [382, 186] on input "Limited English speakers" at bounding box center [384, 186] width 15 height 15
radio input "true"
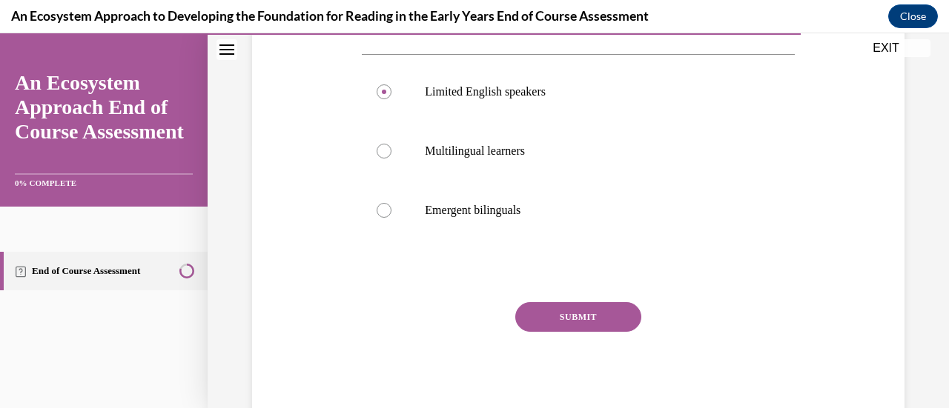
click at [606, 322] on button "SUBMIT" at bounding box center [578, 317] width 126 height 30
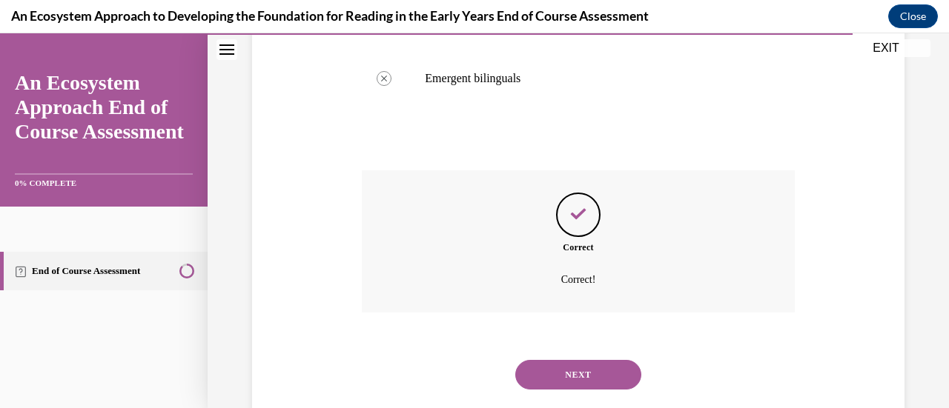
scroll to position [433, 0]
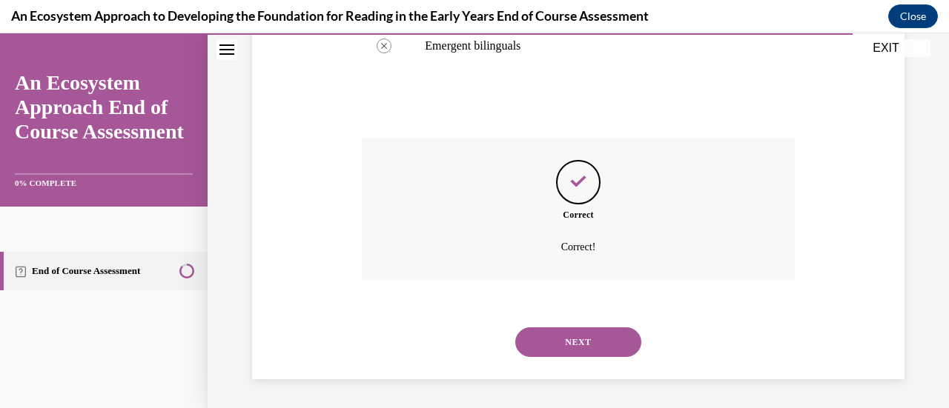
click at [577, 347] on button "NEXT" at bounding box center [578, 343] width 126 height 30
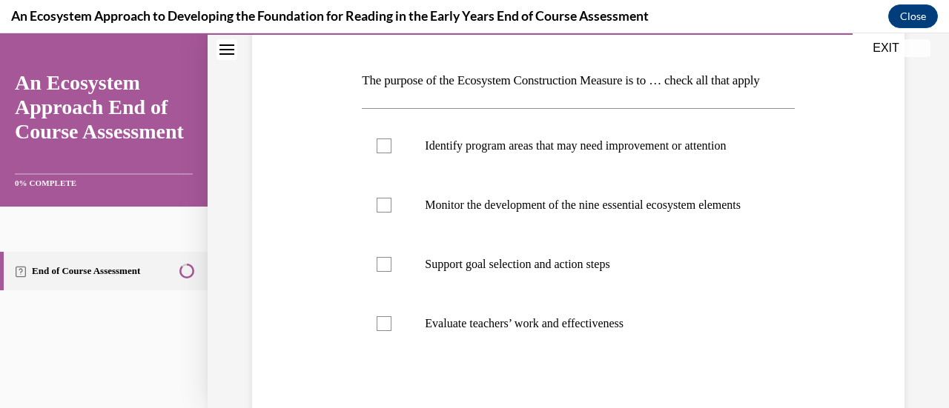
scroll to position [216, 0]
click at [384, 152] on div at bounding box center [384, 144] width 15 height 15
click at [384, 152] on input "Identify program areas that may need improvement or attention" at bounding box center [384, 144] width 15 height 15
checkbox input "true"
click at [382, 233] on label "Monitor the development of the nine essential ecosystem elements" at bounding box center [578, 203] width 432 height 59
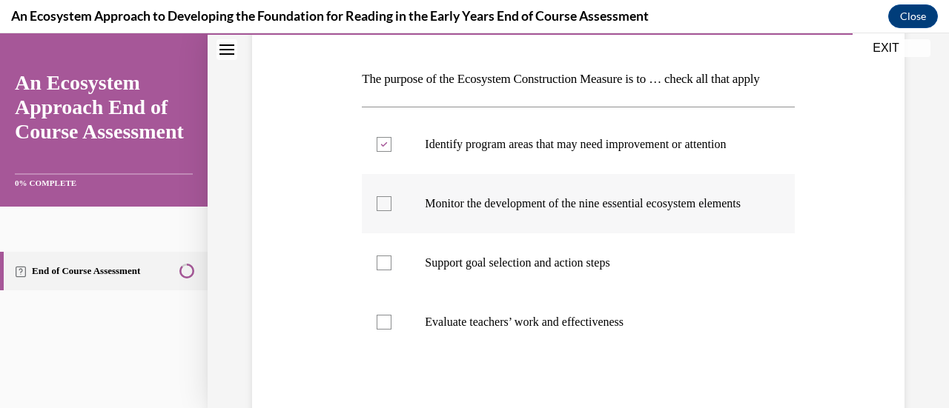
click at [382, 211] on input "Monitor the development of the nine essential ecosystem elements" at bounding box center [384, 203] width 15 height 15
checkbox input "true"
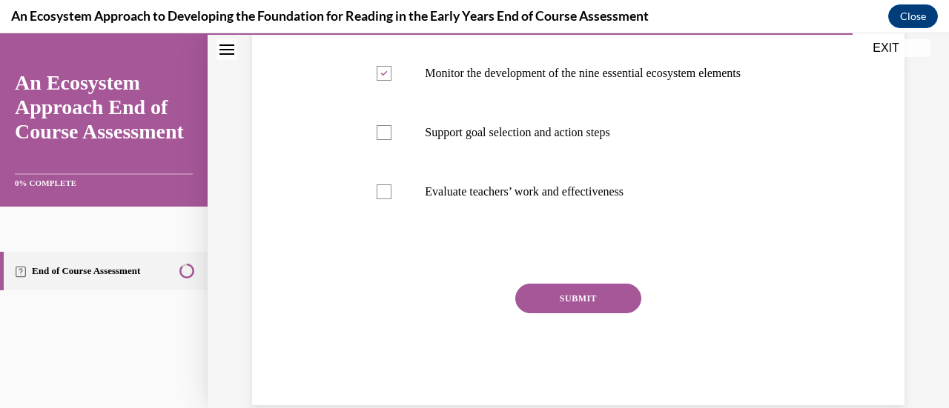
scroll to position [382, 0]
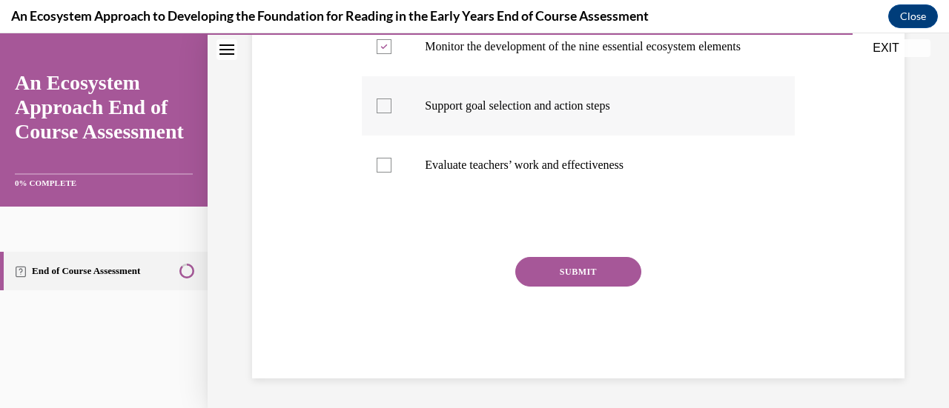
click at [384, 113] on div at bounding box center [384, 106] width 15 height 15
click at [384, 113] on input "Support goal selection and action steps" at bounding box center [384, 106] width 15 height 15
checkbox input "true"
click at [523, 287] on button "SUBMIT" at bounding box center [578, 272] width 126 height 30
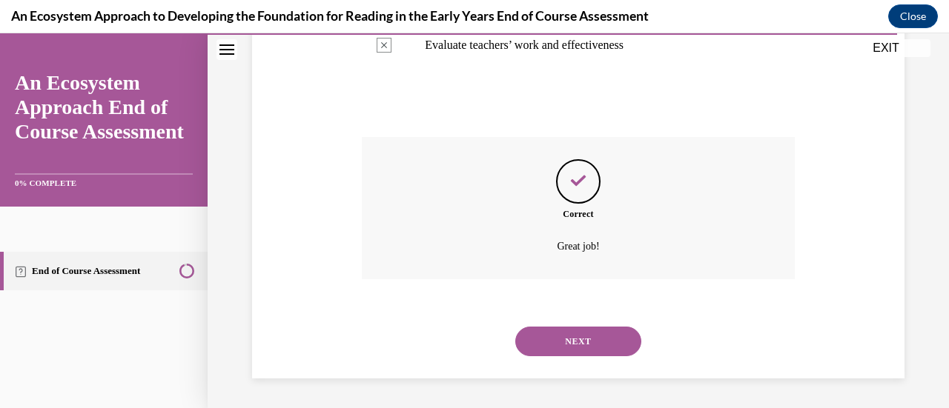
scroll to position [547, 0]
click at [611, 336] on button "NEXT" at bounding box center [578, 342] width 126 height 30
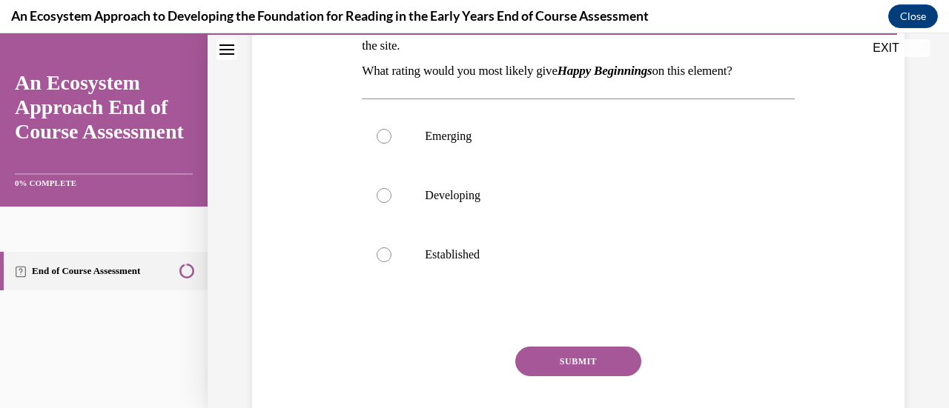
scroll to position [327, 0]
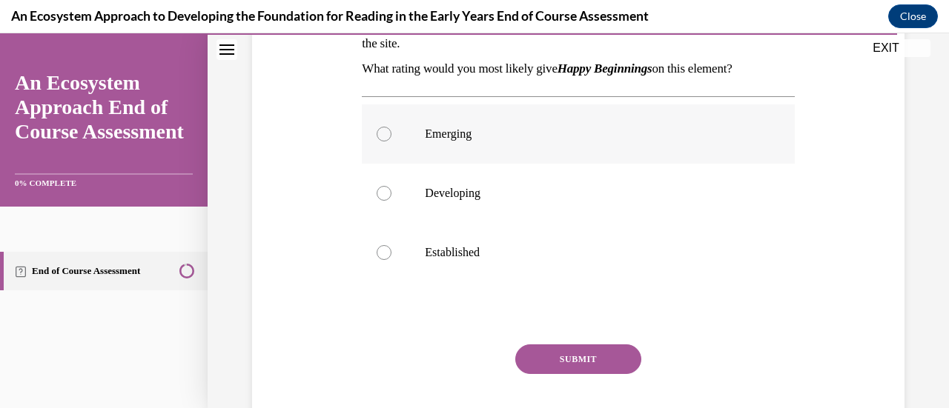
click at [387, 130] on div at bounding box center [384, 134] width 15 height 15
click at [387, 130] on input "Emerging" at bounding box center [384, 134] width 15 height 15
radio input "true"
click at [584, 340] on div "Question 15/15 At Site Happy Beginnings, the team observes that related to Elem…" at bounding box center [578, 172] width 432 height 587
click at [584, 358] on button "SUBMIT" at bounding box center [578, 360] width 126 height 30
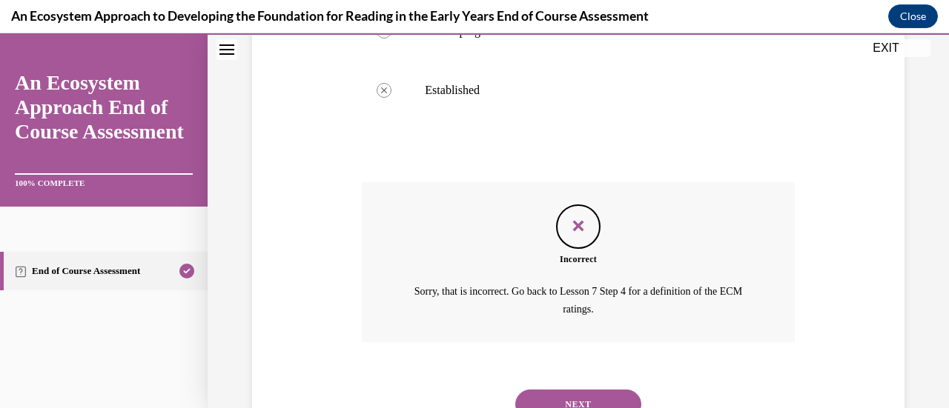
scroll to position [540, 0]
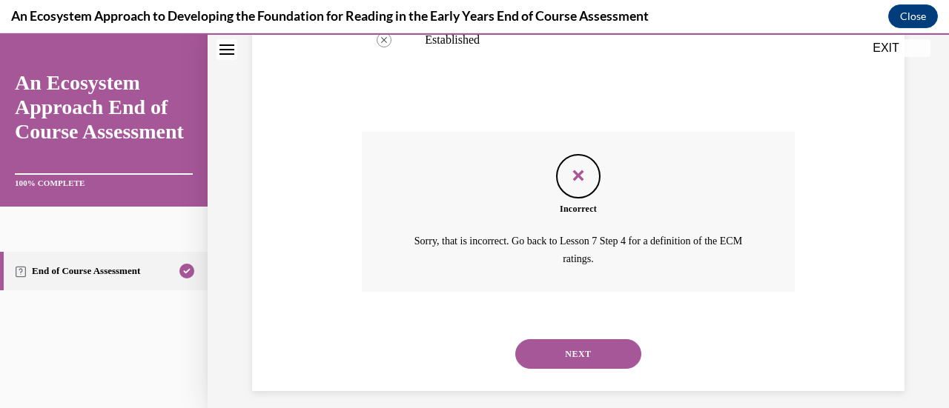
click at [600, 368] on div "NEXT" at bounding box center [578, 354] width 432 height 59
click at [593, 355] on button "NEXT" at bounding box center [578, 354] width 126 height 30
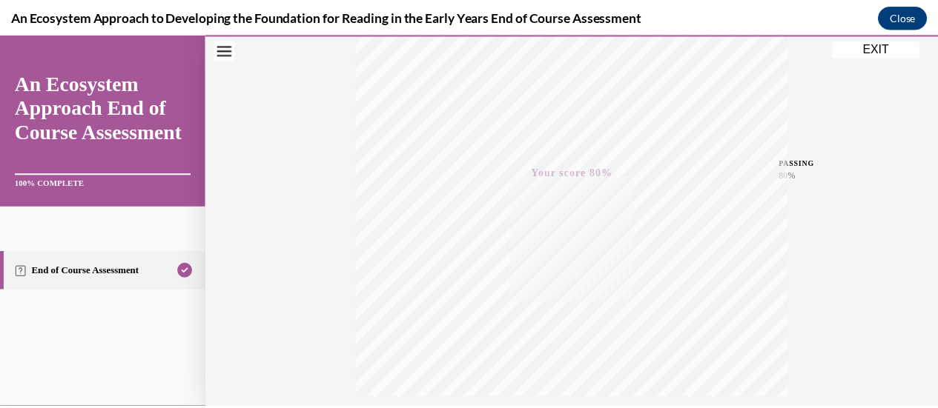
scroll to position [384, 0]
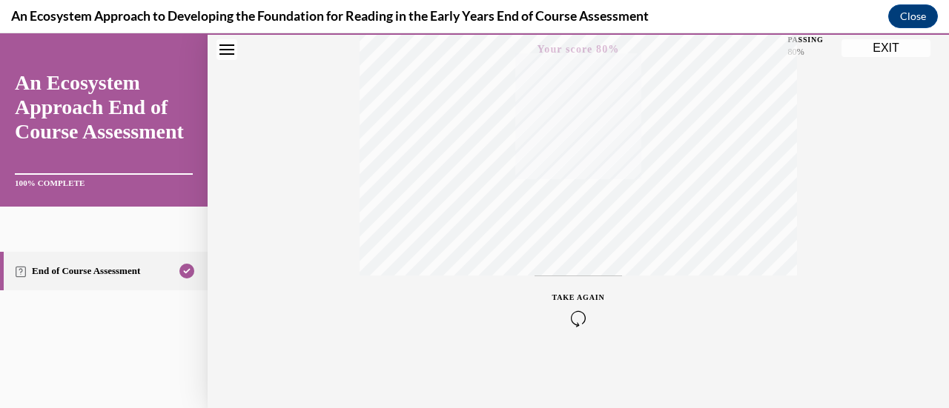
click at [886, 50] on button "EXIT" at bounding box center [885, 48] width 89 height 18
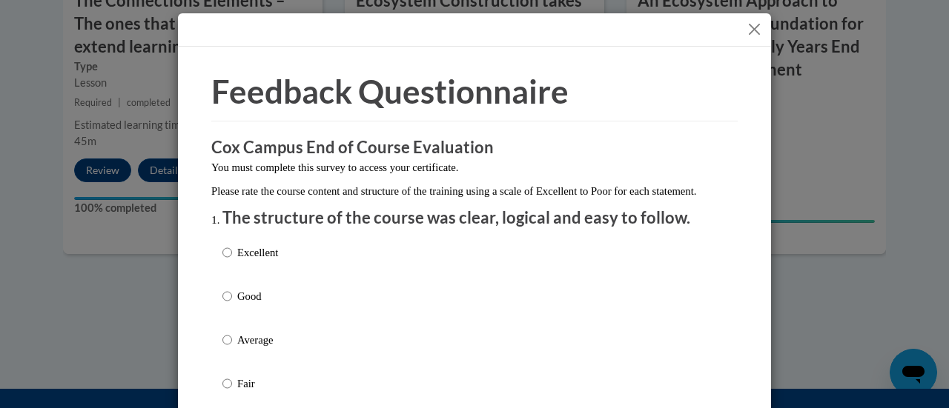
click at [937, 311] on div "Feedback Questionnaire Rate Course Comments Cox Campus End of Course Evaluation…" at bounding box center [474, 204] width 949 height 408
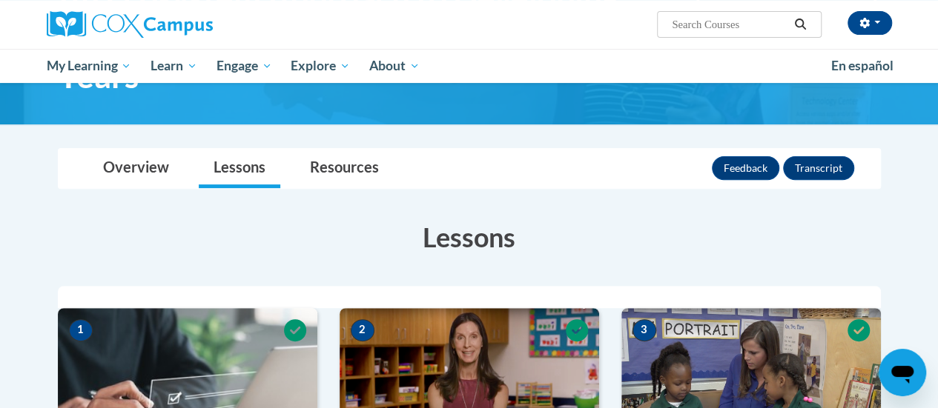
scroll to position [147, 0]
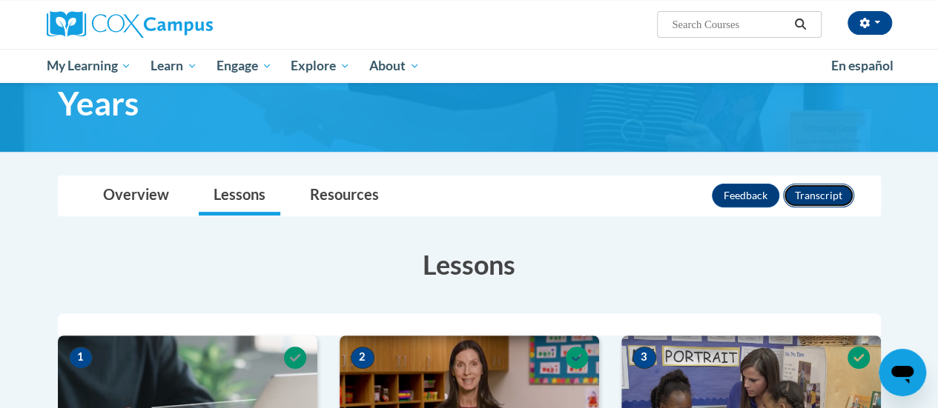
click at [823, 196] on button "Transcript" at bounding box center [818, 196] width 71 height 24
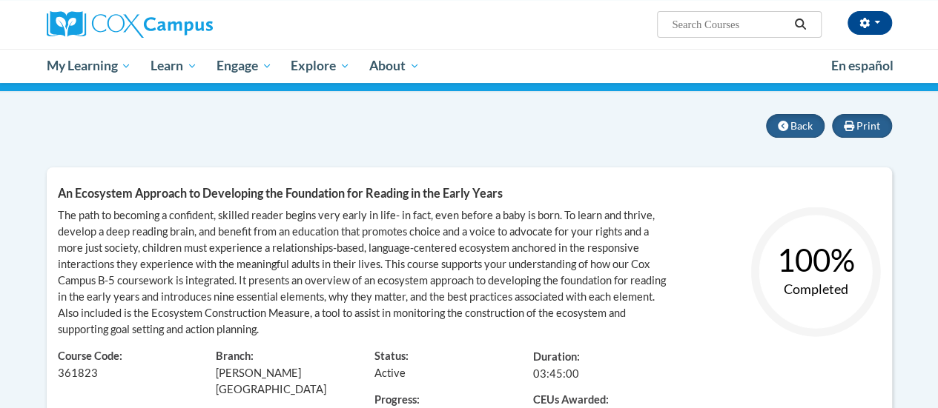
scroll to position [105, 0]
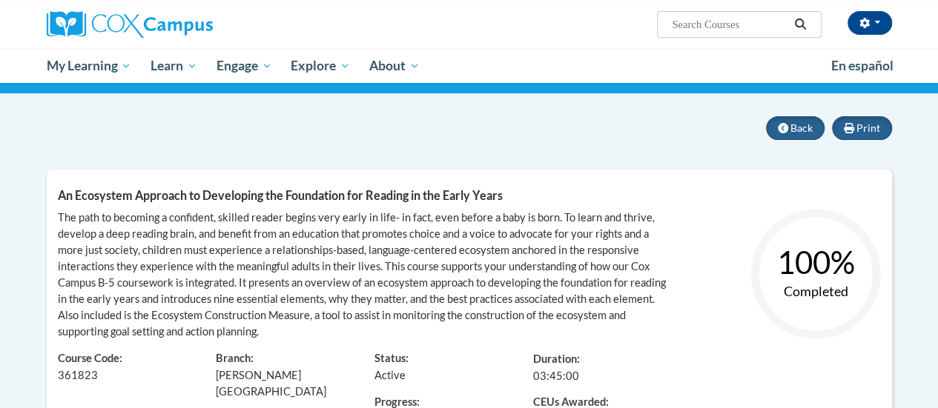
drag, startPoint x: 941, startPoint y: 76, endPoint x: 588, endPoint y: 141, distance: 358.8
click at [588, 141] on div "Print Back An Ecosystem Approach to Developing the Foundation for Reading in th…" at bounding box center [469, 280] width 845 height 328
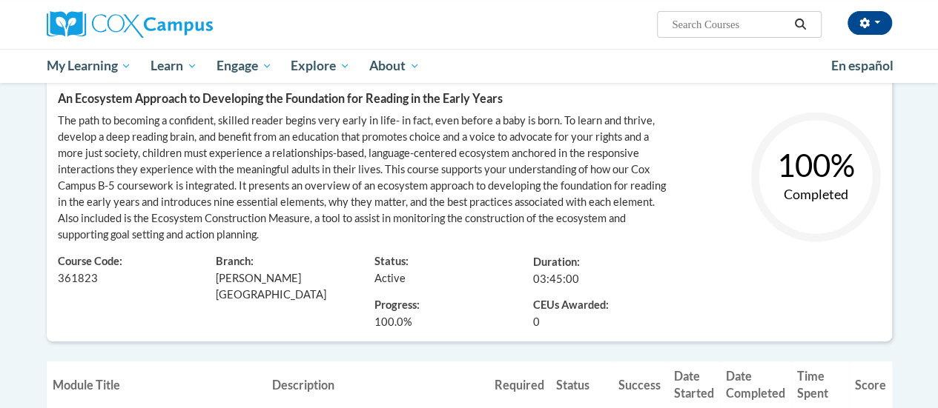
scroll to position [0, 0]
